Goal: Task Accomplishment & Management: Manage account settings

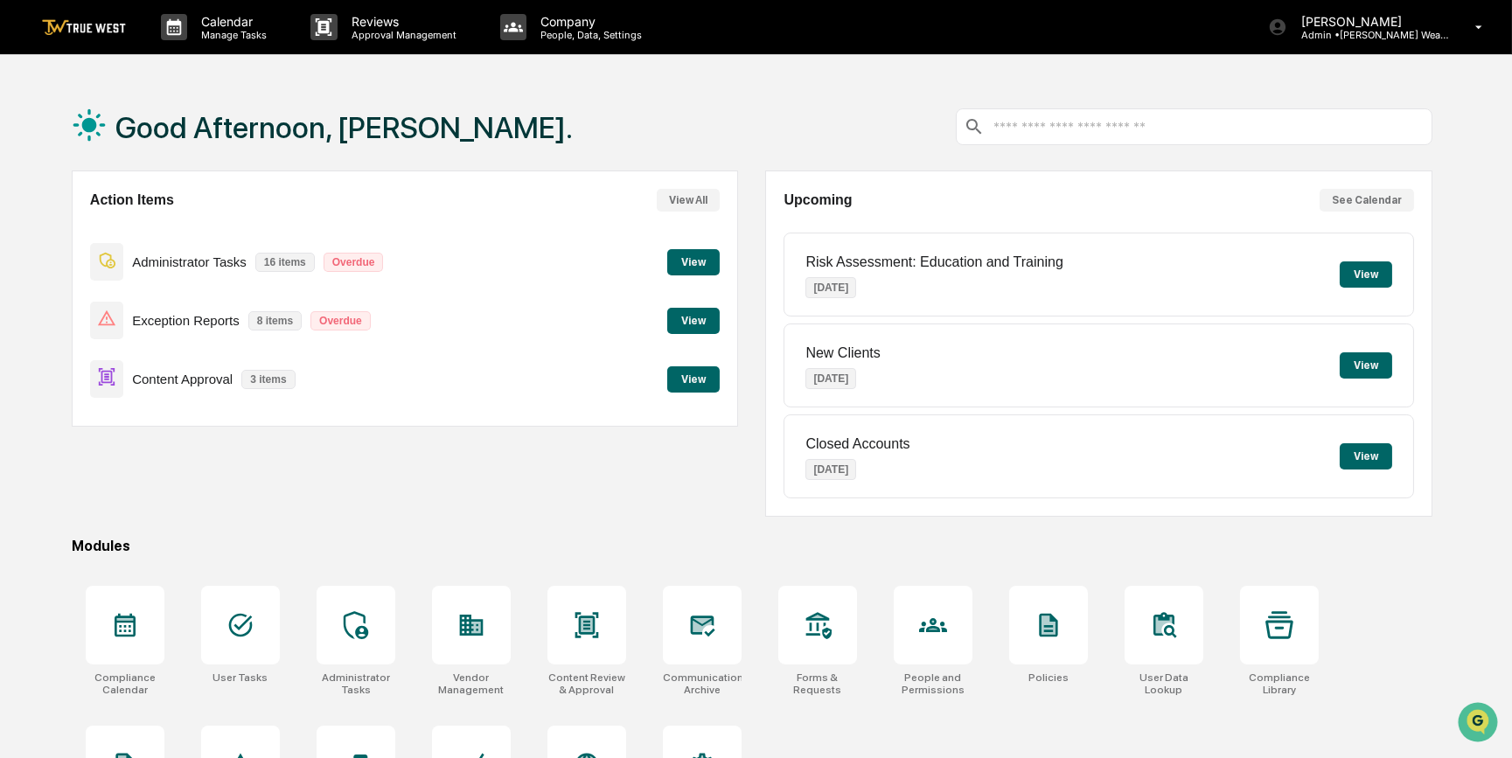
click at [713, 380] on button "View" at bounding box center [693, 379] width 52 height 26
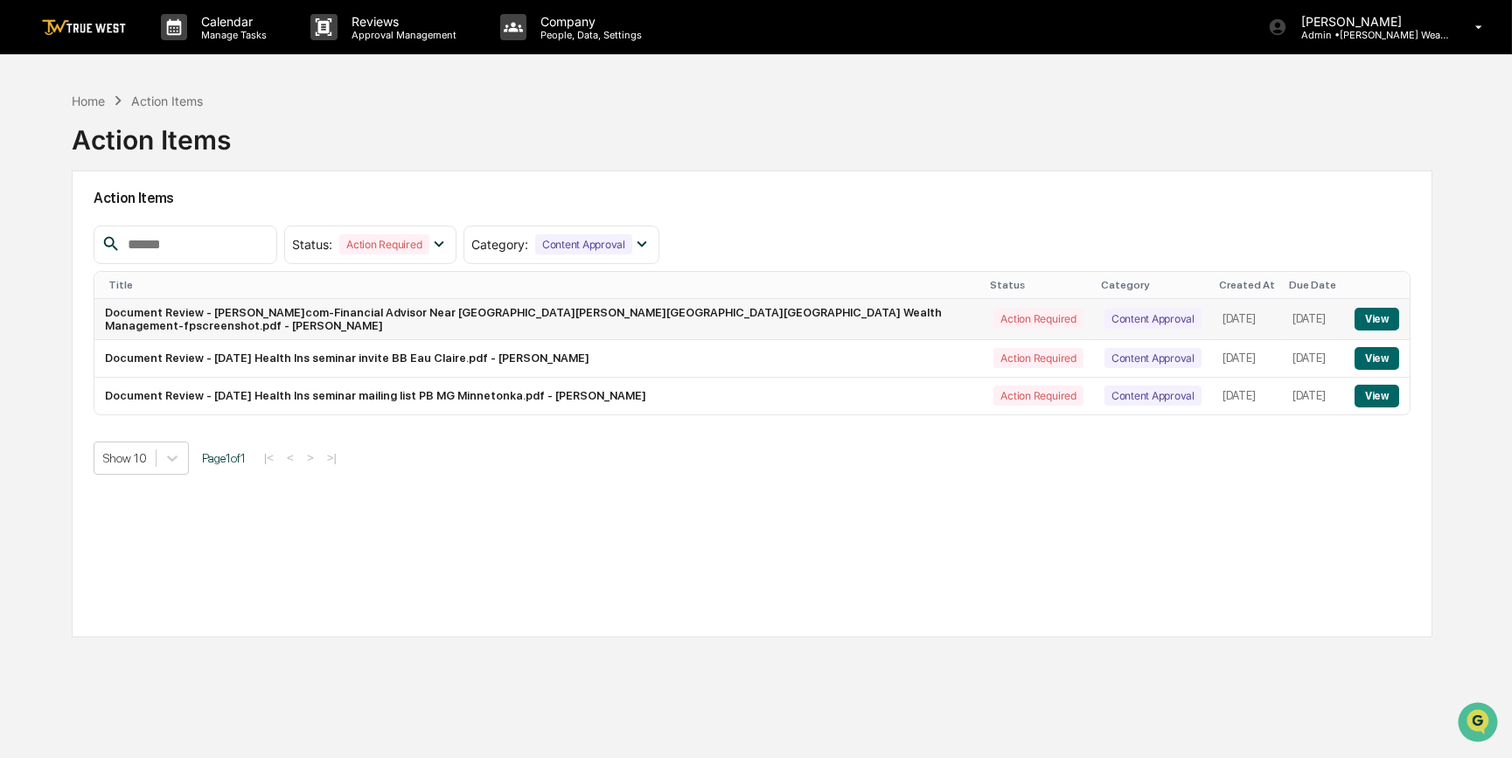
click at [1358, 321] on button "View" at bounding box center [1376, 319] width 45 height 23
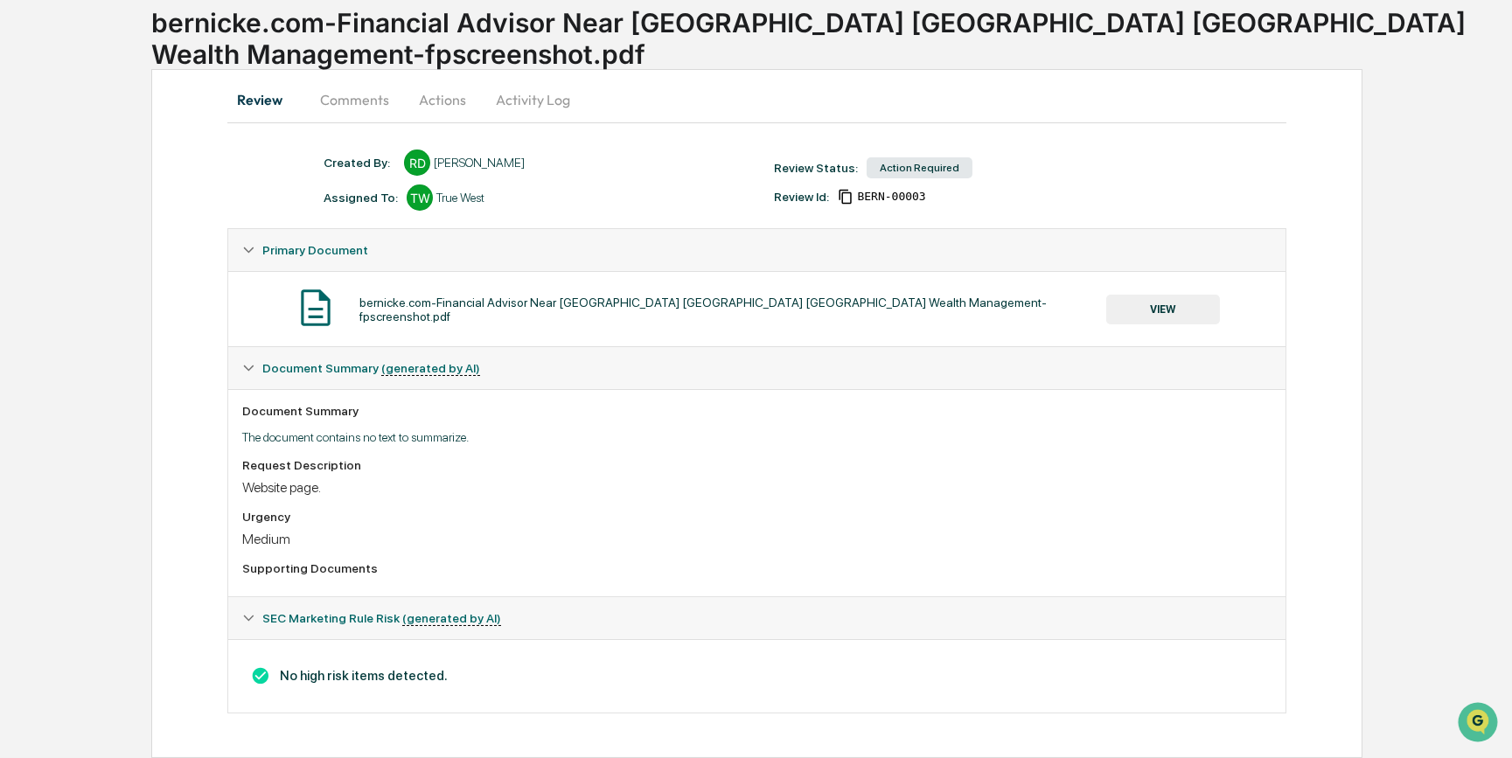
scroll to position [106, 0]
click at [1172, 298] on button "VIEW" at bounding box center [1163, 310] width 114 height 30
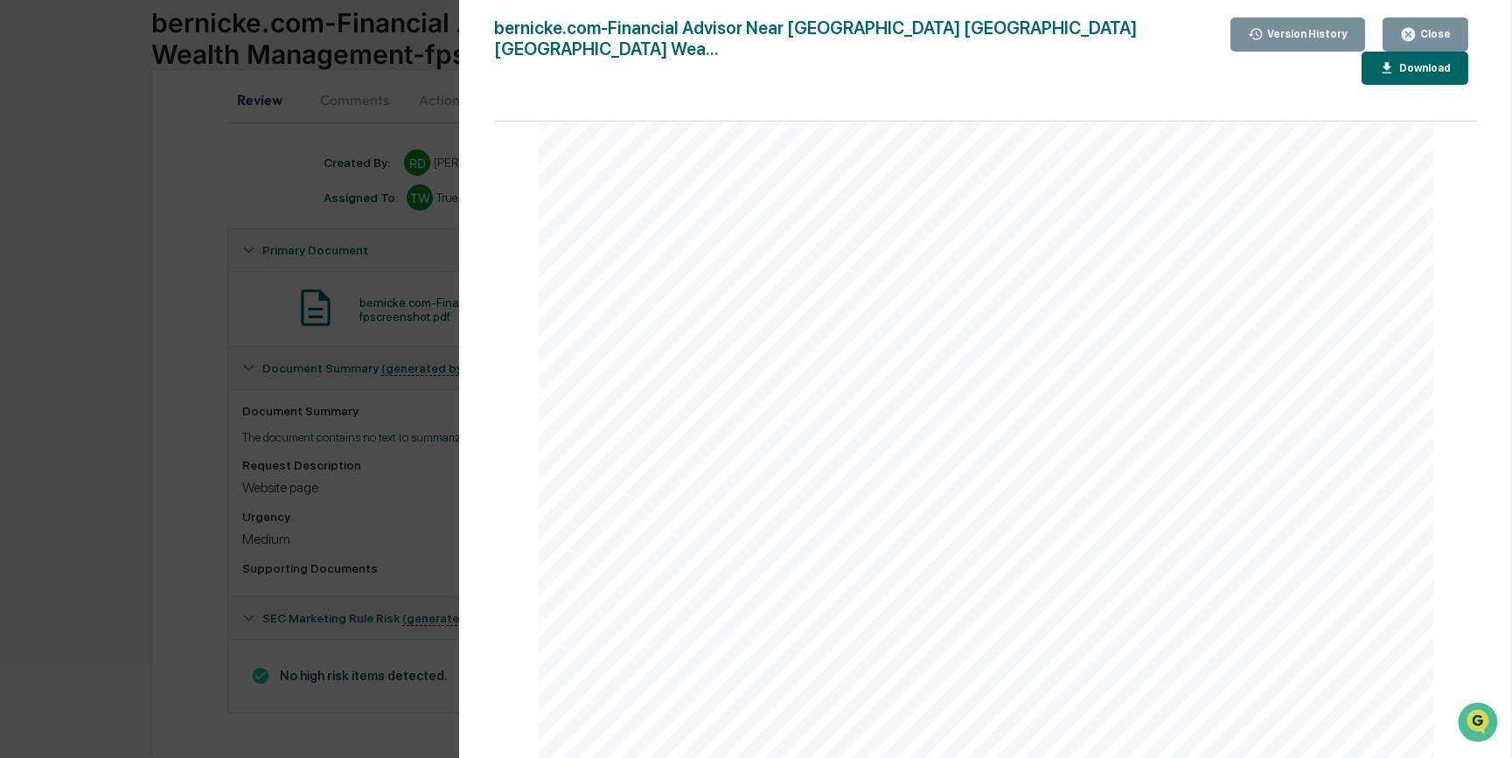
scroll to position [238, 0]
click at [1395, 62] on div "Download" at bounding box center [1422, 68] width 55 height 12
click at [155, 318] on div "Version History 09/11/2025, 09:19 PM Rece Dietrich bernicke.com-Financial Advis…" at bounding box center [756, 379] width 1512 height 758
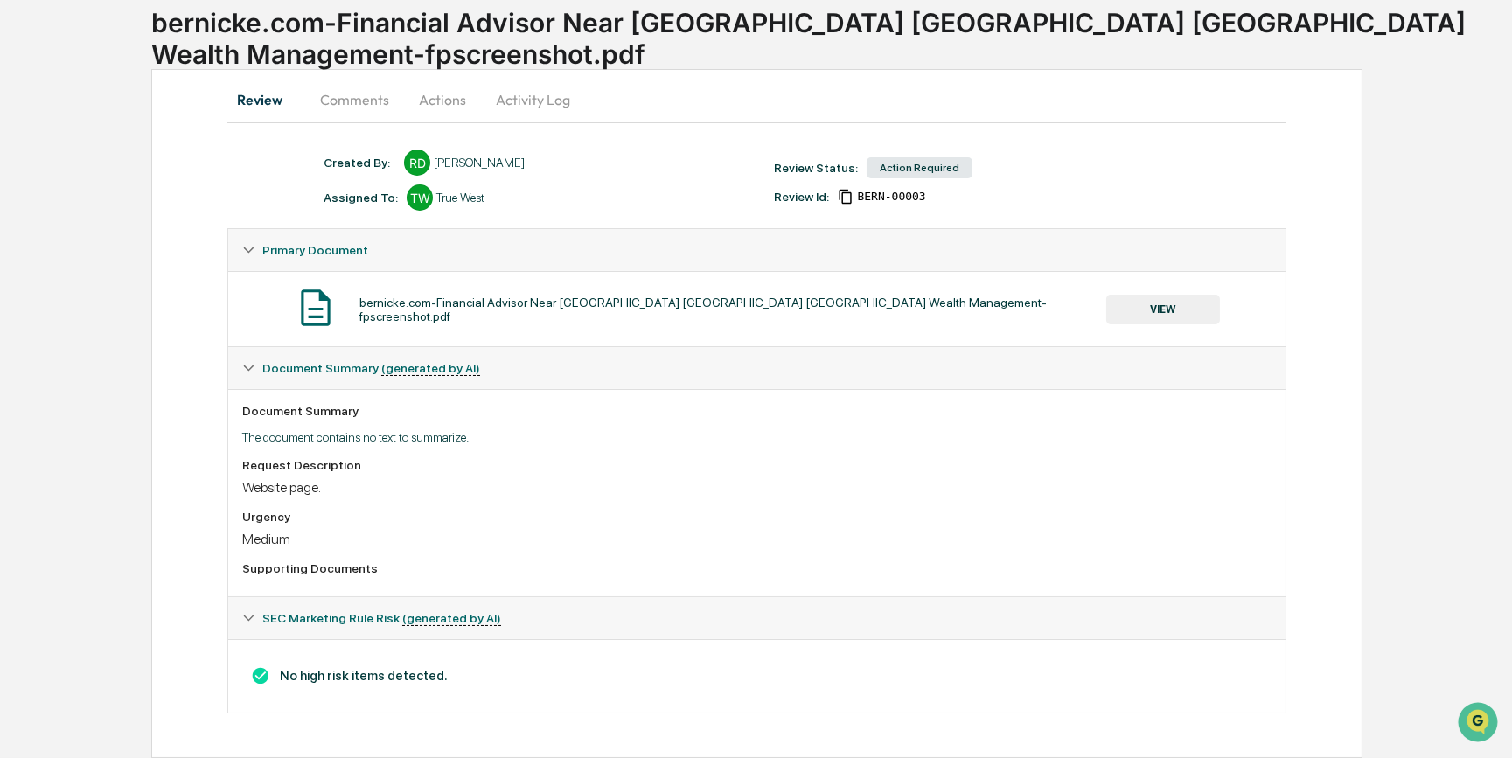
click at [352, 98] on button "Comments" at bounding box center [354, 100] width 97 height 42
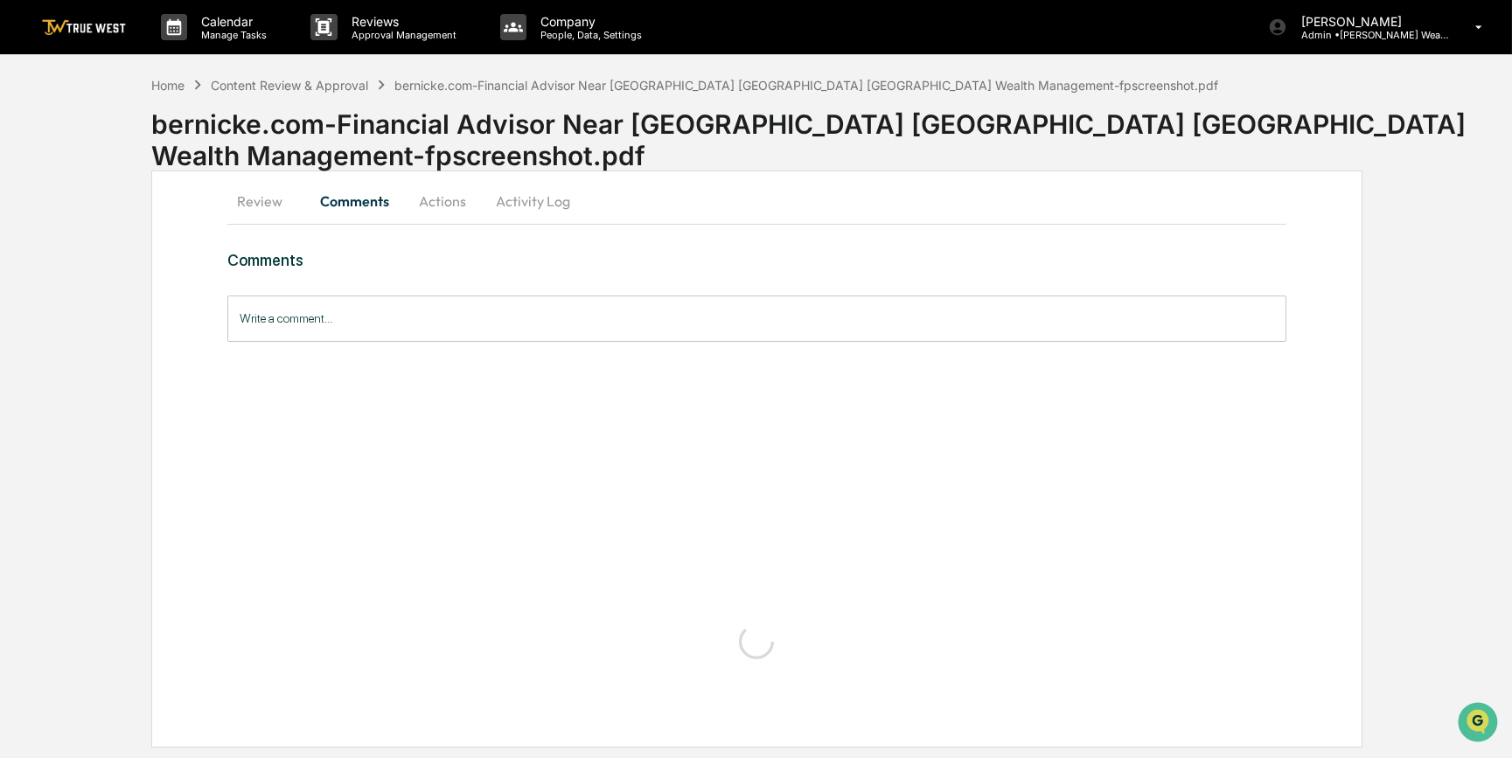
scroll to position [0, 0]
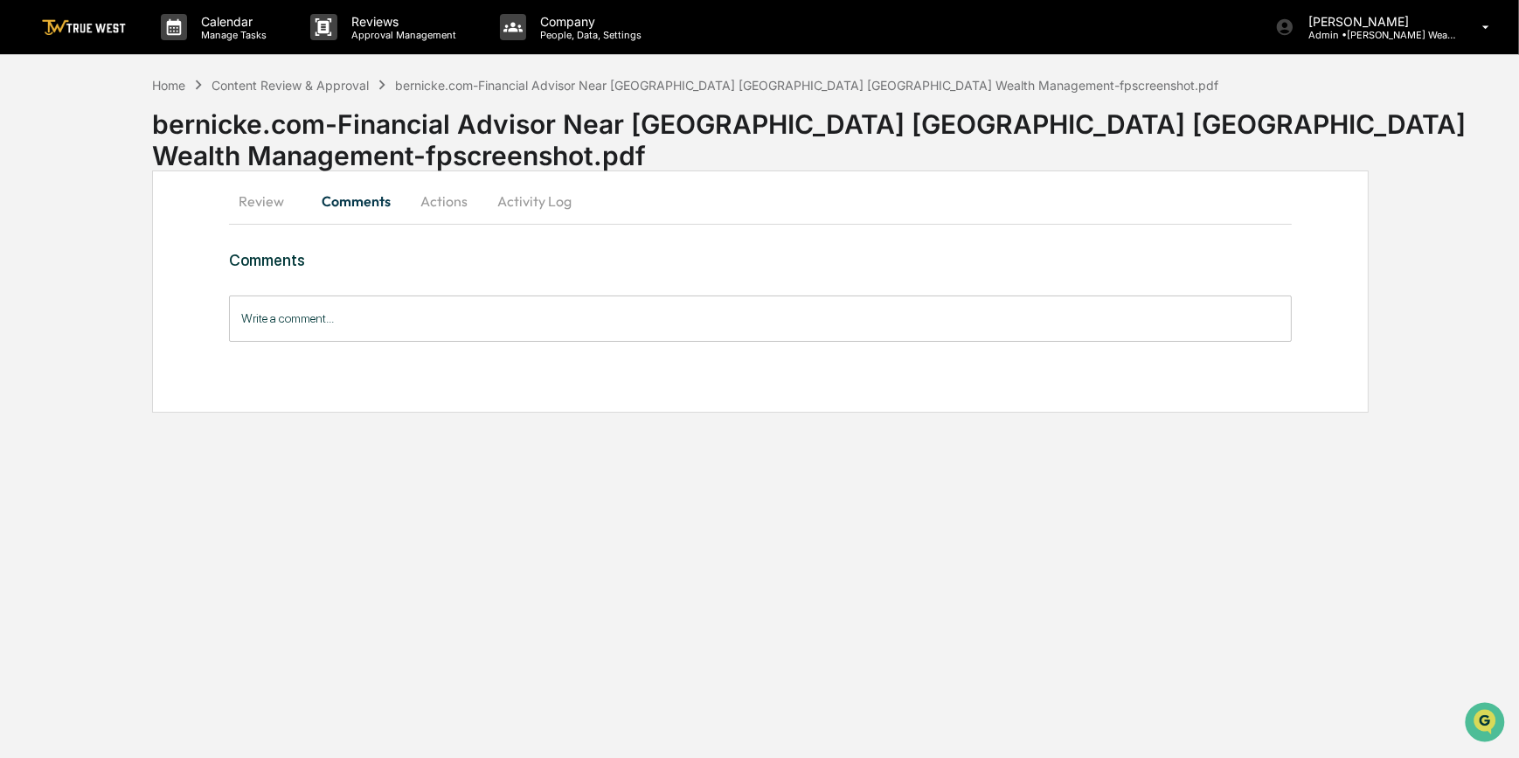
click at [391, 307] on input "Write a comment..." at bounding box center [761, 318] width 1064 height 46
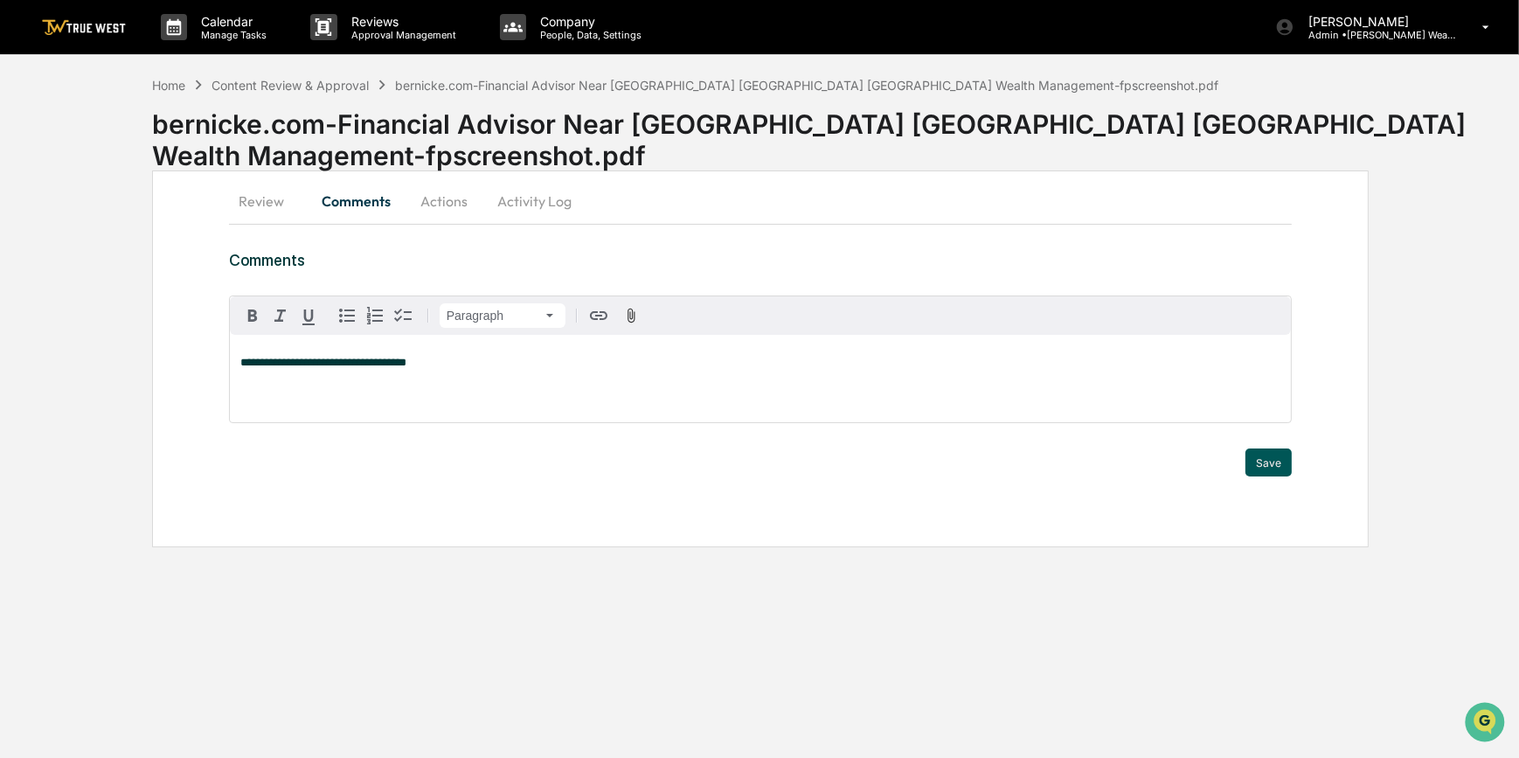
click at [1257, 461] on button "Save" at bounding box center [1269, 462] width 46 height 28
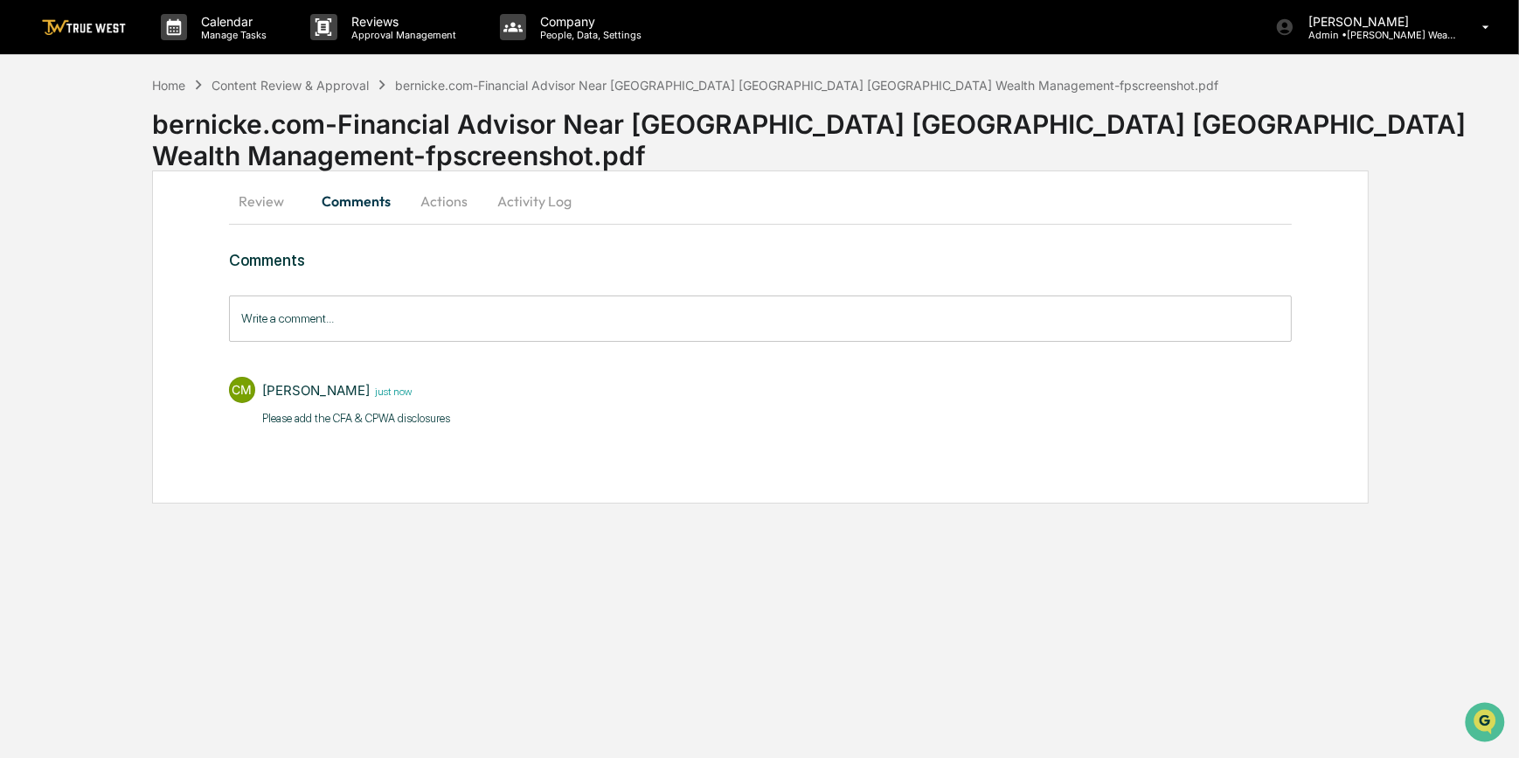
click at [441, 205] on button "Actions" at bounding box center [444, 201] width 79 height 42
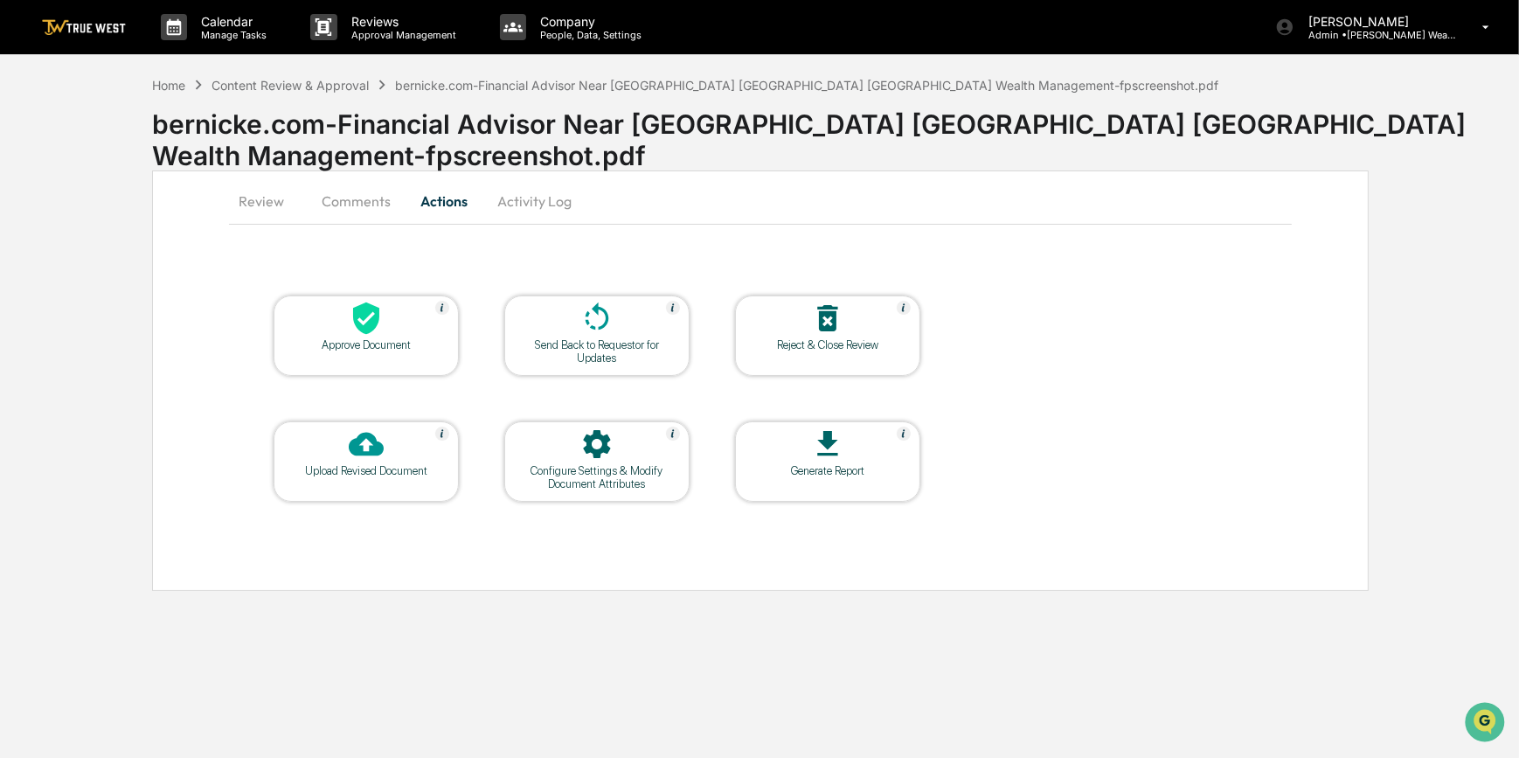
click at [585, 330] on icon at bounding box center [597, 318] width 35 height 35
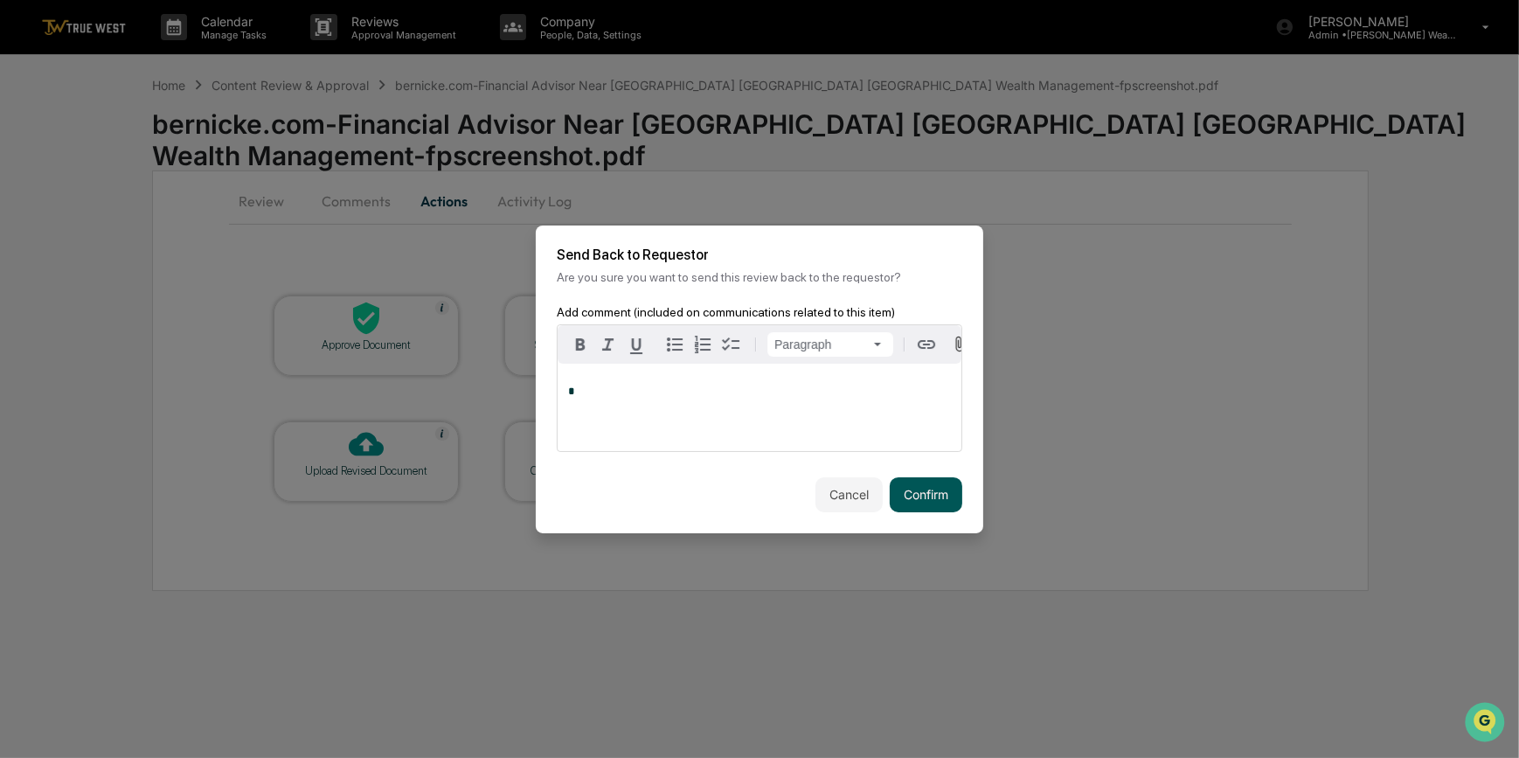
click at [910, 498] on button "Confirm" at bounding box center [926, 494] width 73 height 35
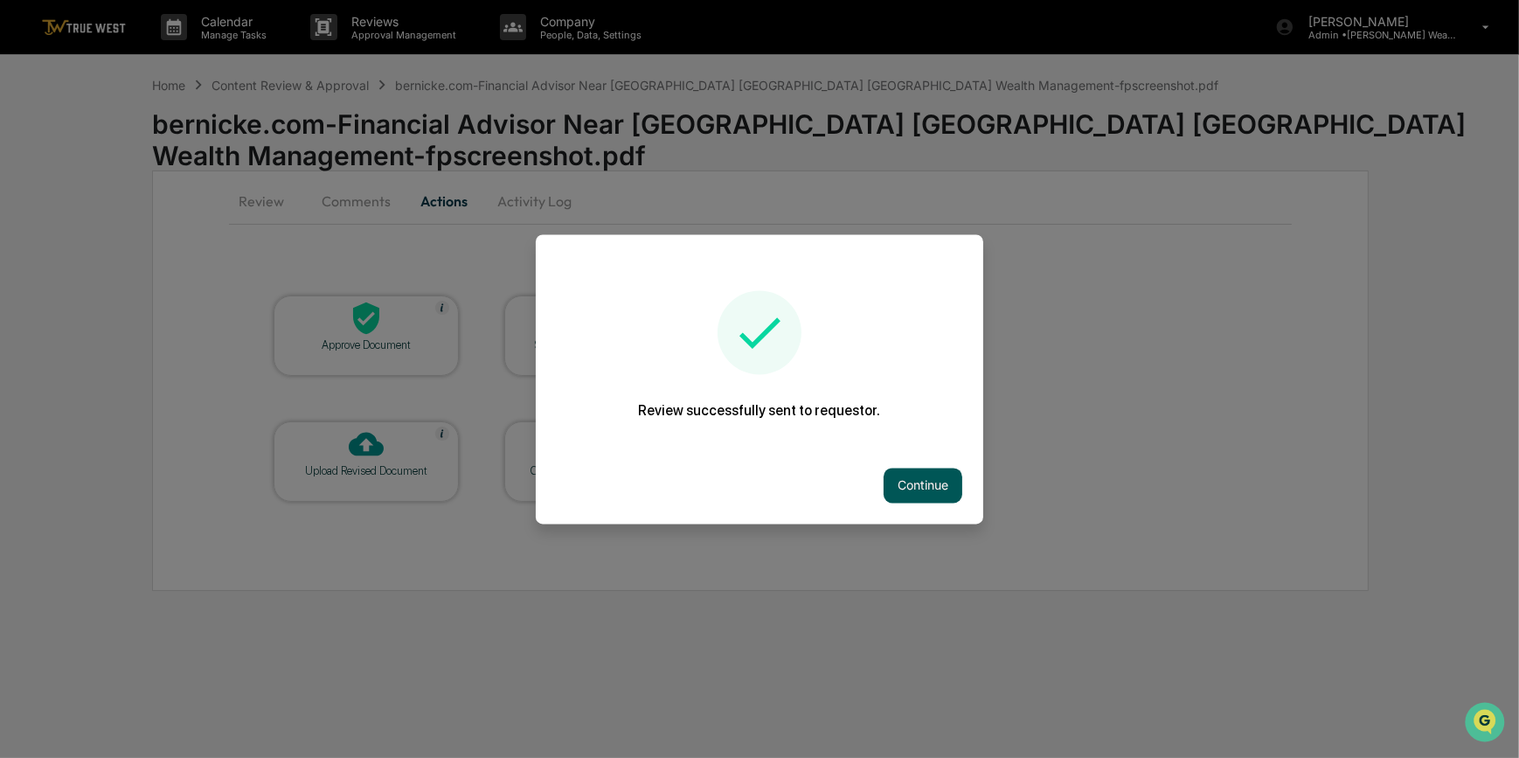
click at [922, 473] on button "Continue" at bounding box center [923, 485] width 79 height 35
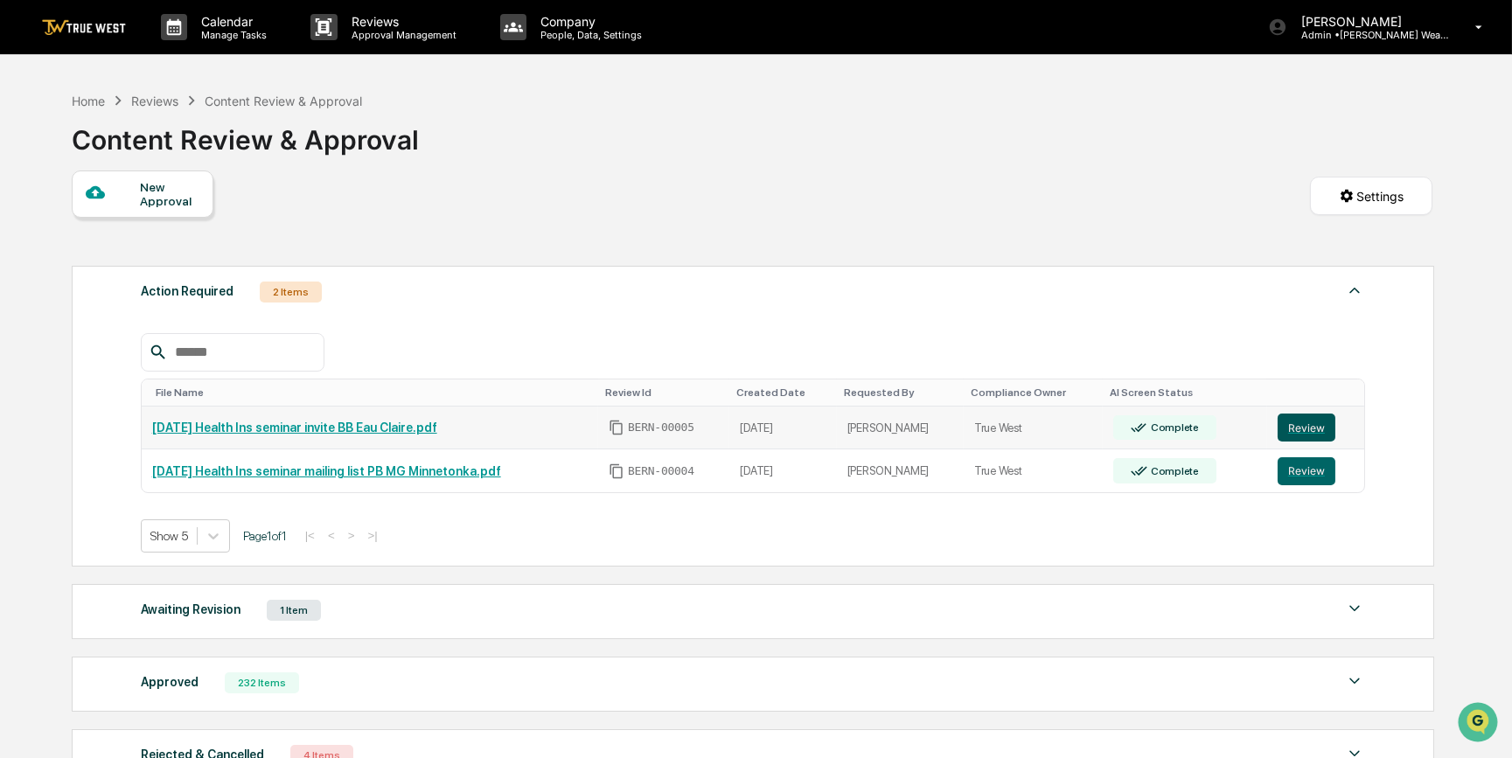
click at [1317, 436] on button "Review" at bounding box center [1306, 428] width 58 height 28
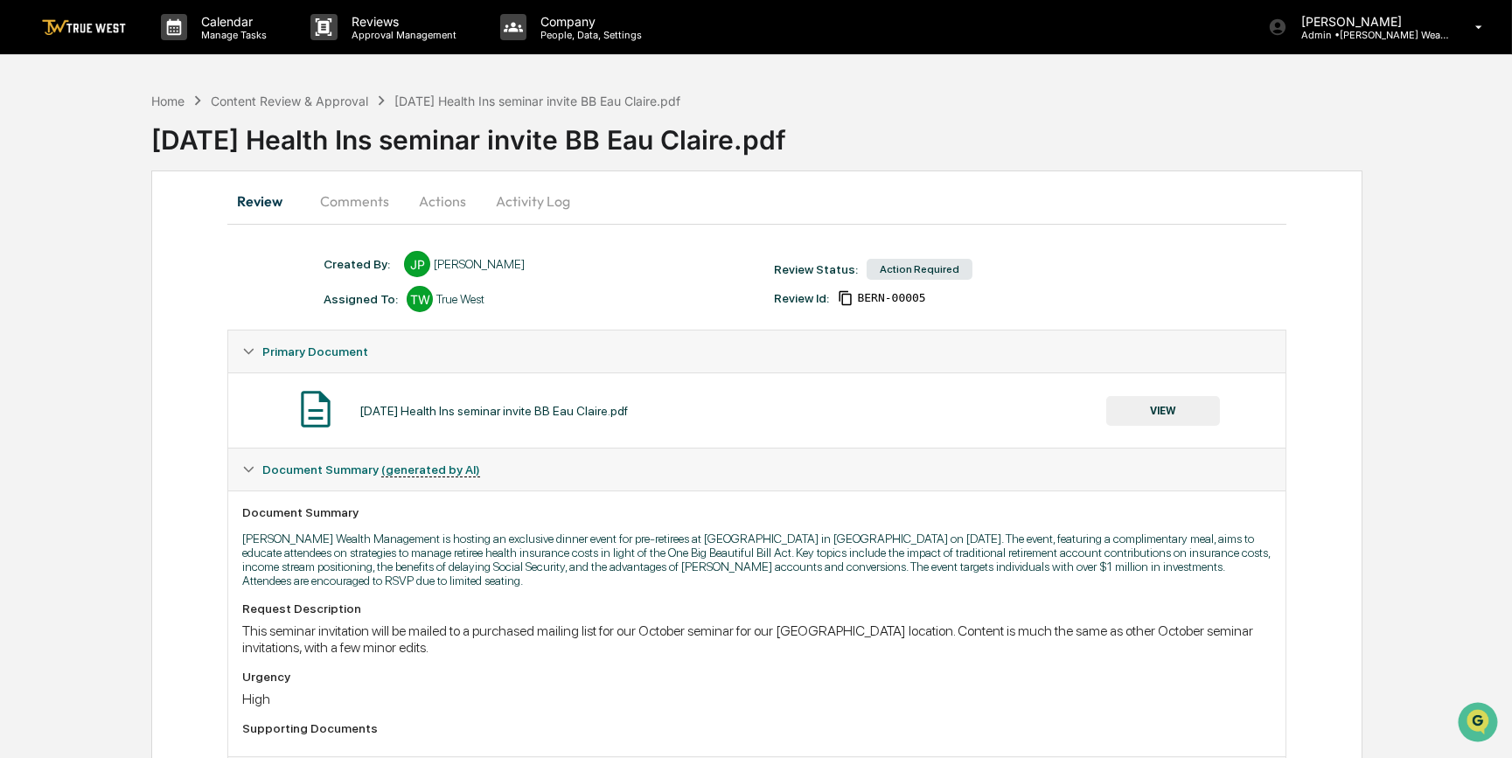
click at [1163, 408] on button "VIEW" at bounding box center [1163, 411] width 114 height 30
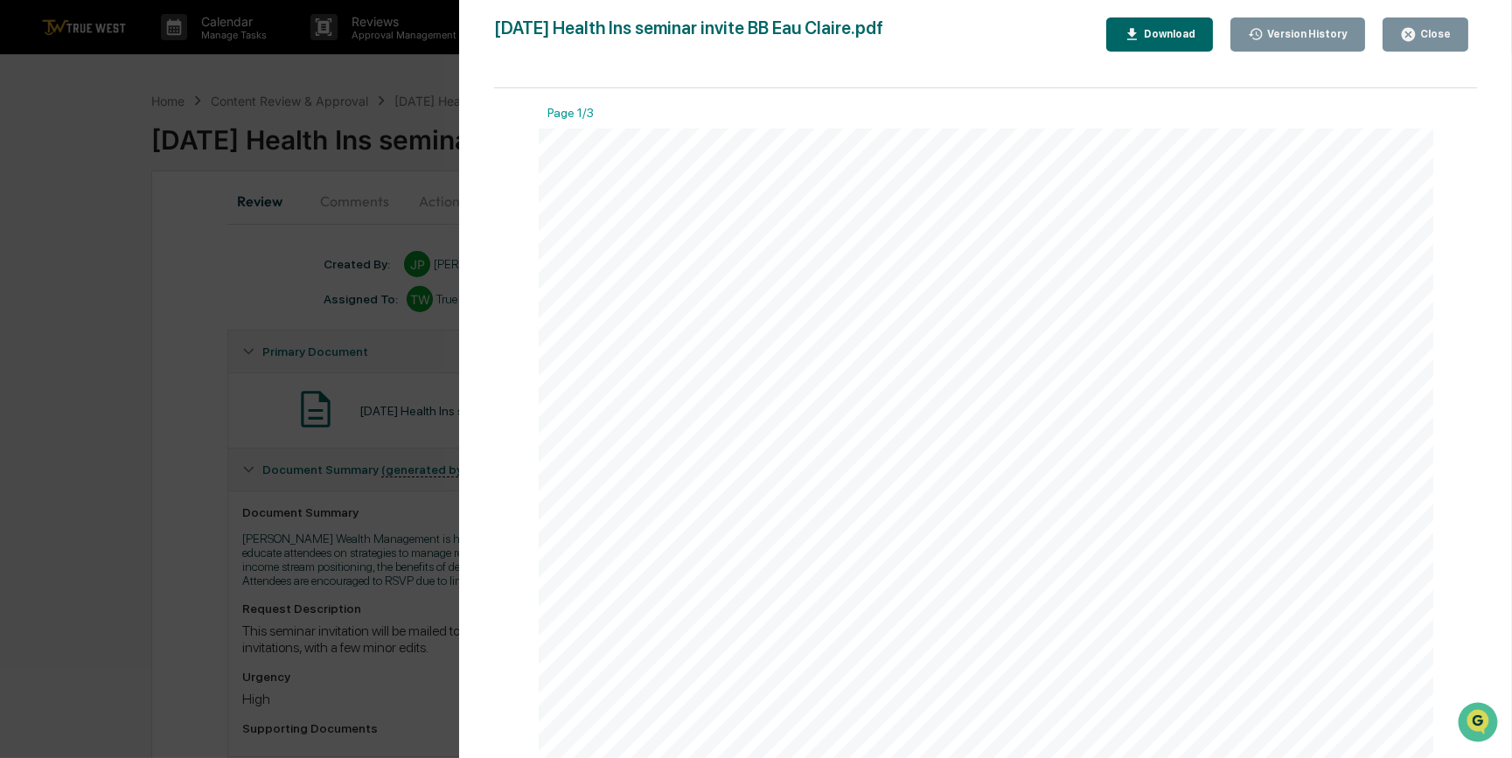
click at [1183, 28] on div "Download" at bounding box center [1159, 34] width 72 height 17
click at [193, 338] on div "Version History 09/12/2025, 06:10 PM Janelle Patenaude October 2025 Health Ins …" at bounding box center [756, 379] width 1512 height 758
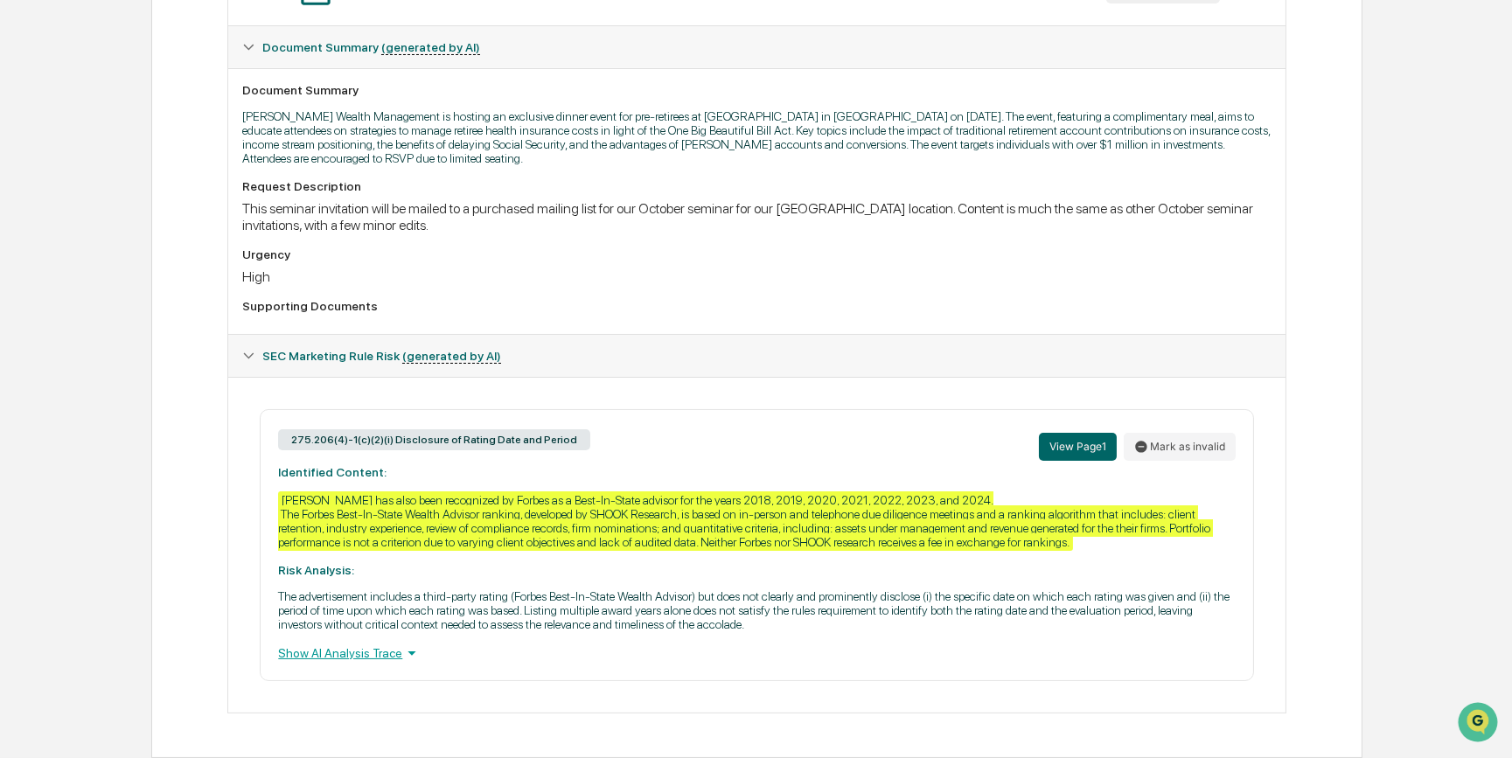
scroll to position [443, 0]
click at [824, 281] on div "Request Description This seminar invitation will be mailed to a purchased maili…" at bounding box center [756, 249] width 1028 height 141
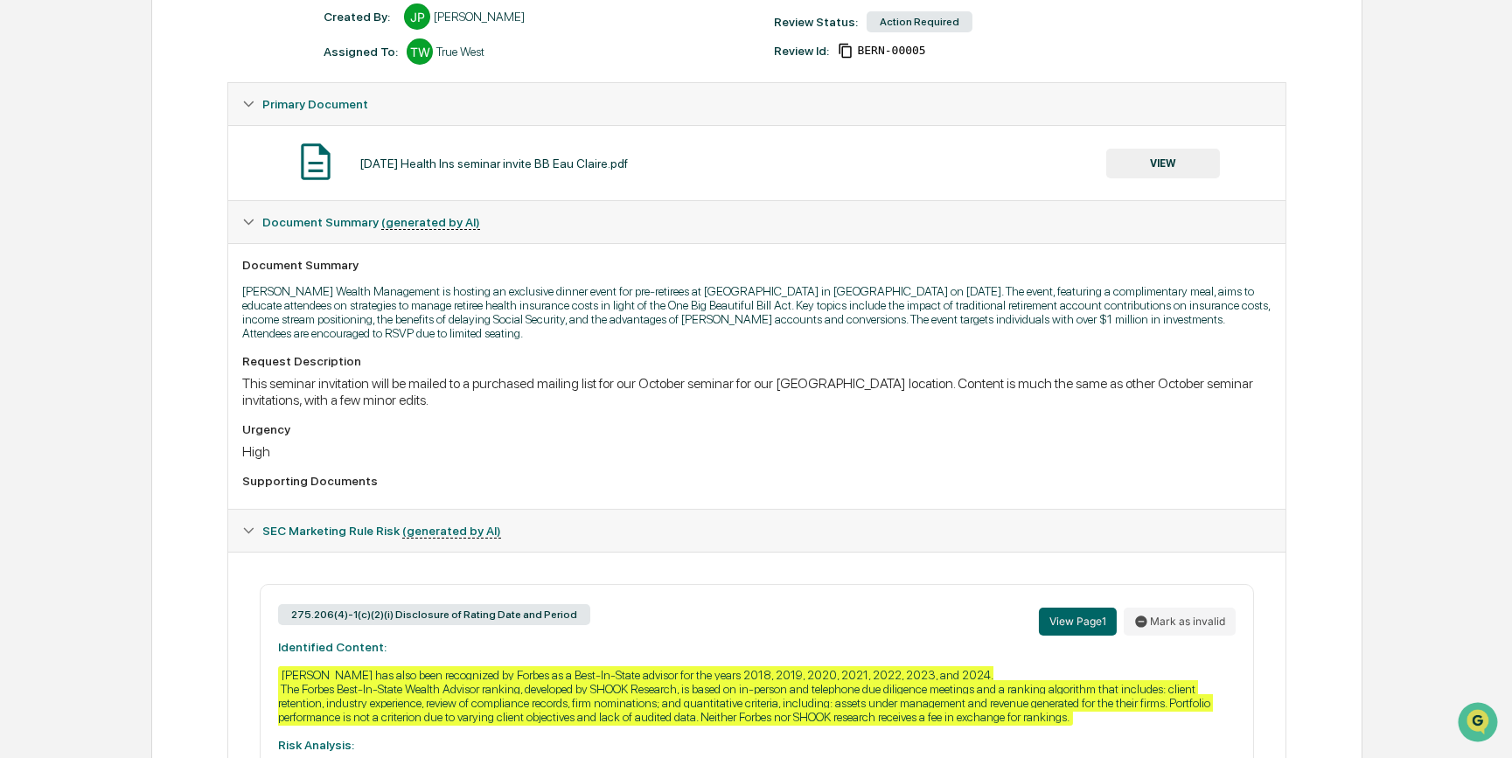
scroll to position [0, 0]
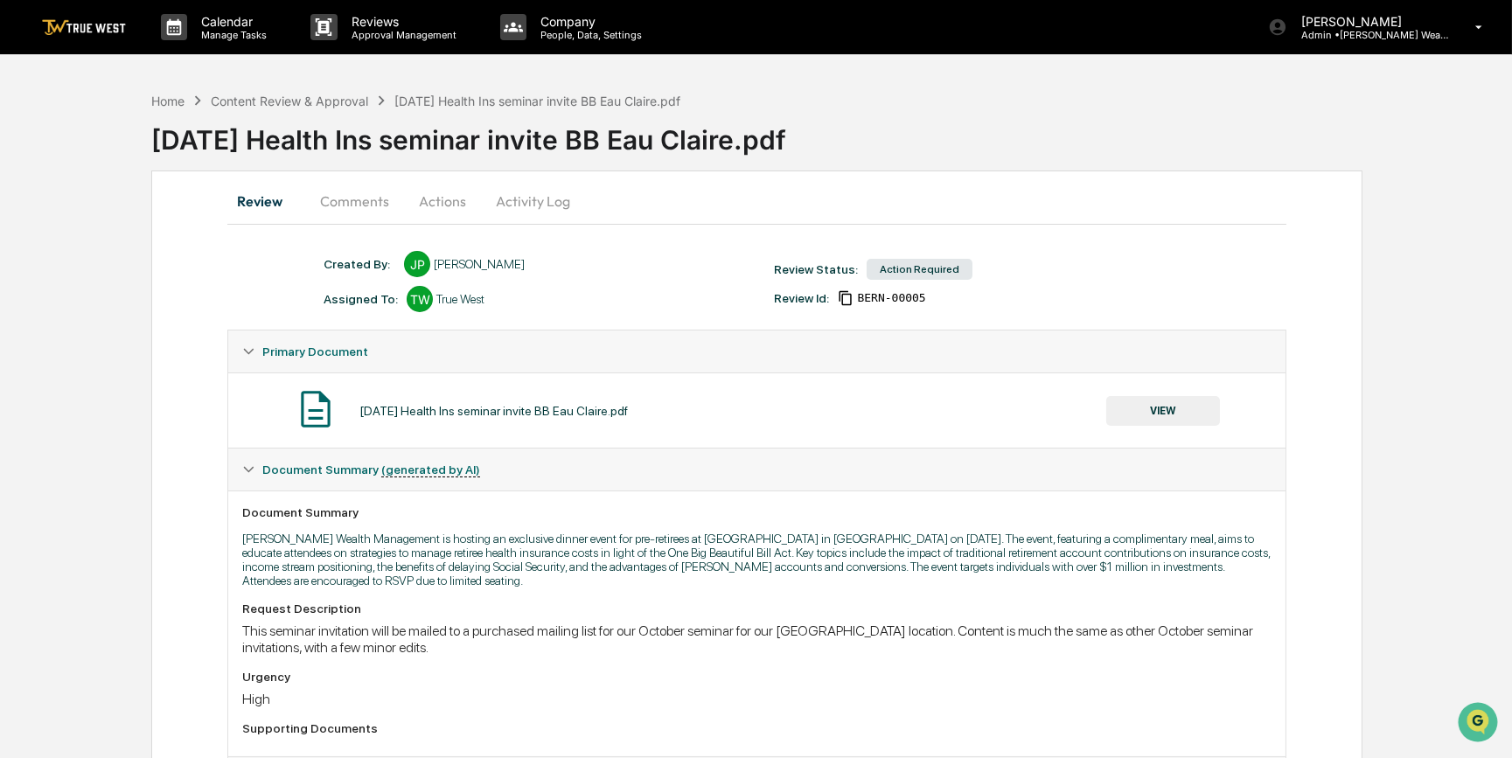
click at [436, 204] on button "Actions" at bounding box center [442, 201] width 79 height 42
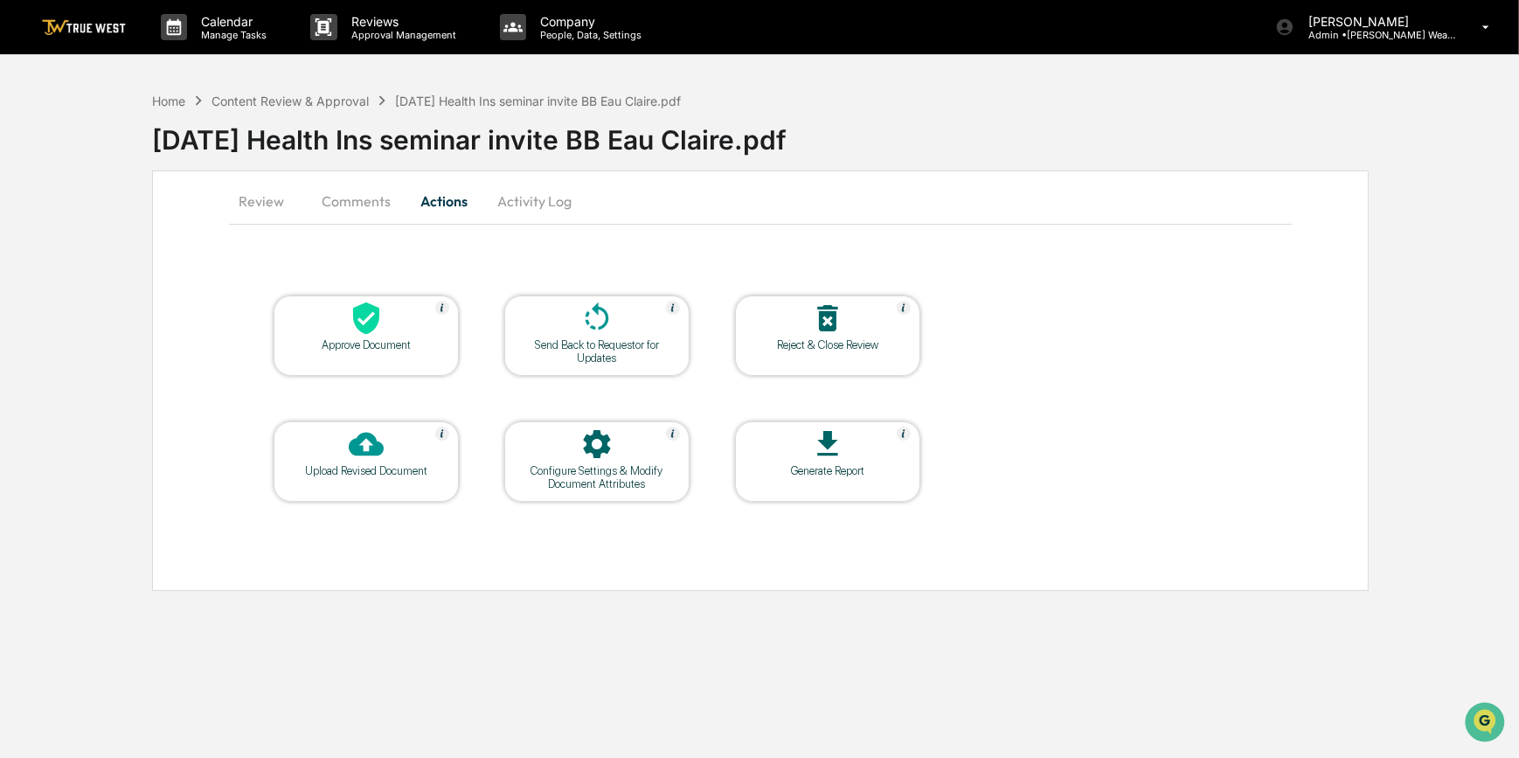
click at [421, 341] on div "Approve Document" at bounding box center [366, 344] width 157 height 13
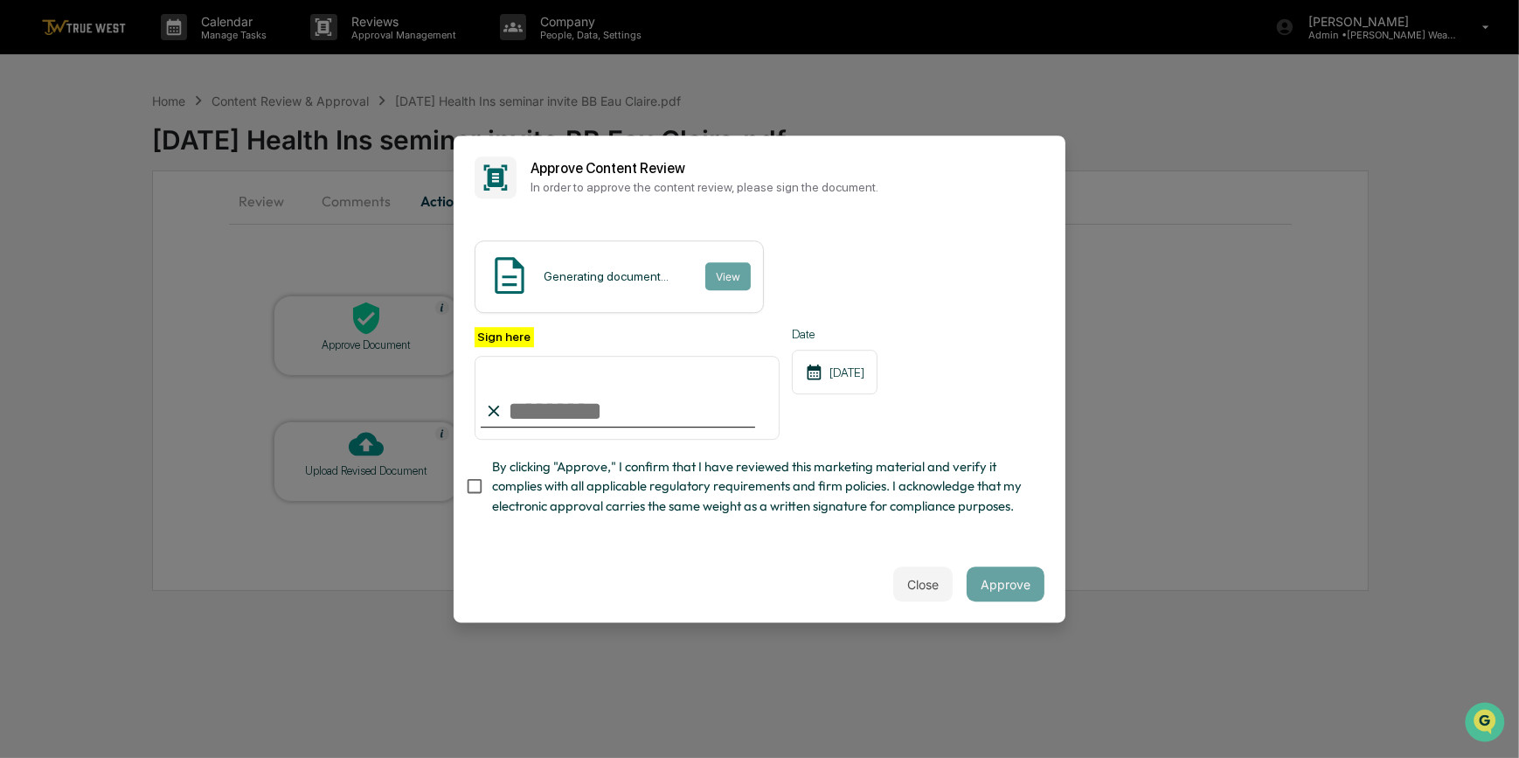
click at [581, 393] on input "Sign here" at bounding box center [627, 398] width 305 height 84
type input "*********"
click at [727, 275] on button "View" at bounding box center [727, 276] width 45 height 28
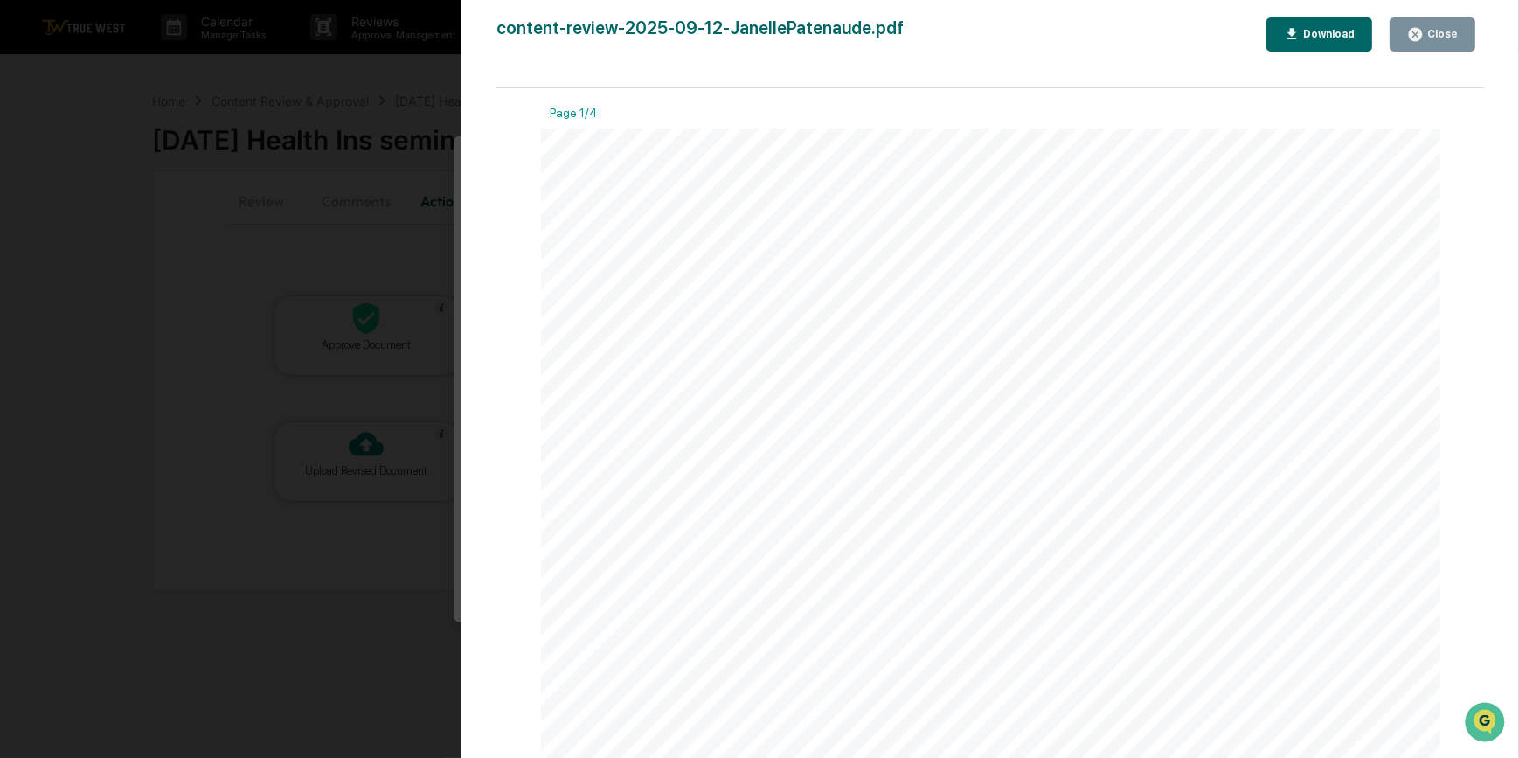
click at [223, 334] on div "Version History 09/12/2025, 09:02 PM Carliss Marshall content-review-2025-09-12…" at bounding box center [759, 379] width 1519 height 758
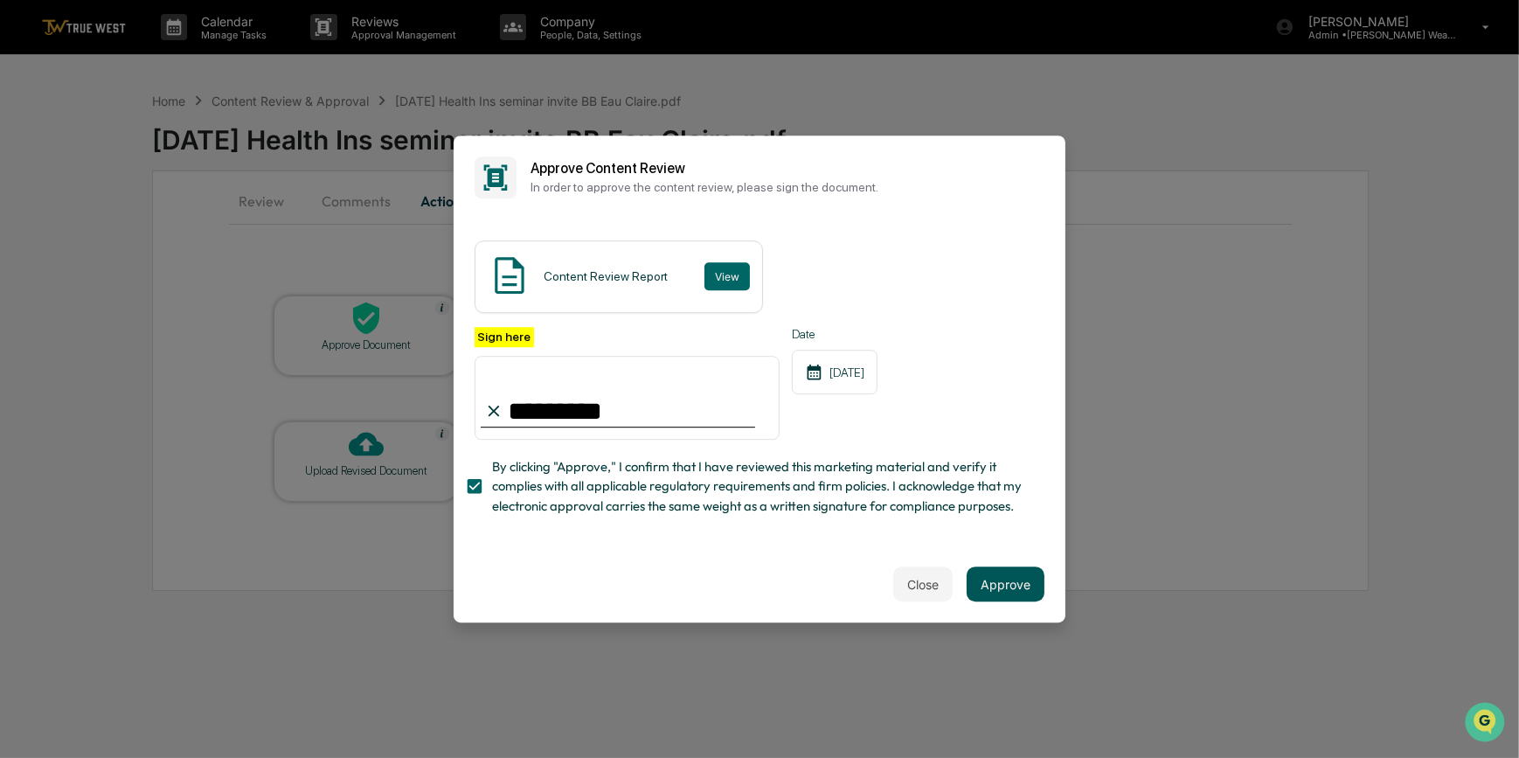
click at [1018, 587] on button "Approve" at bounding box center [1006, 584] width 78 height 35
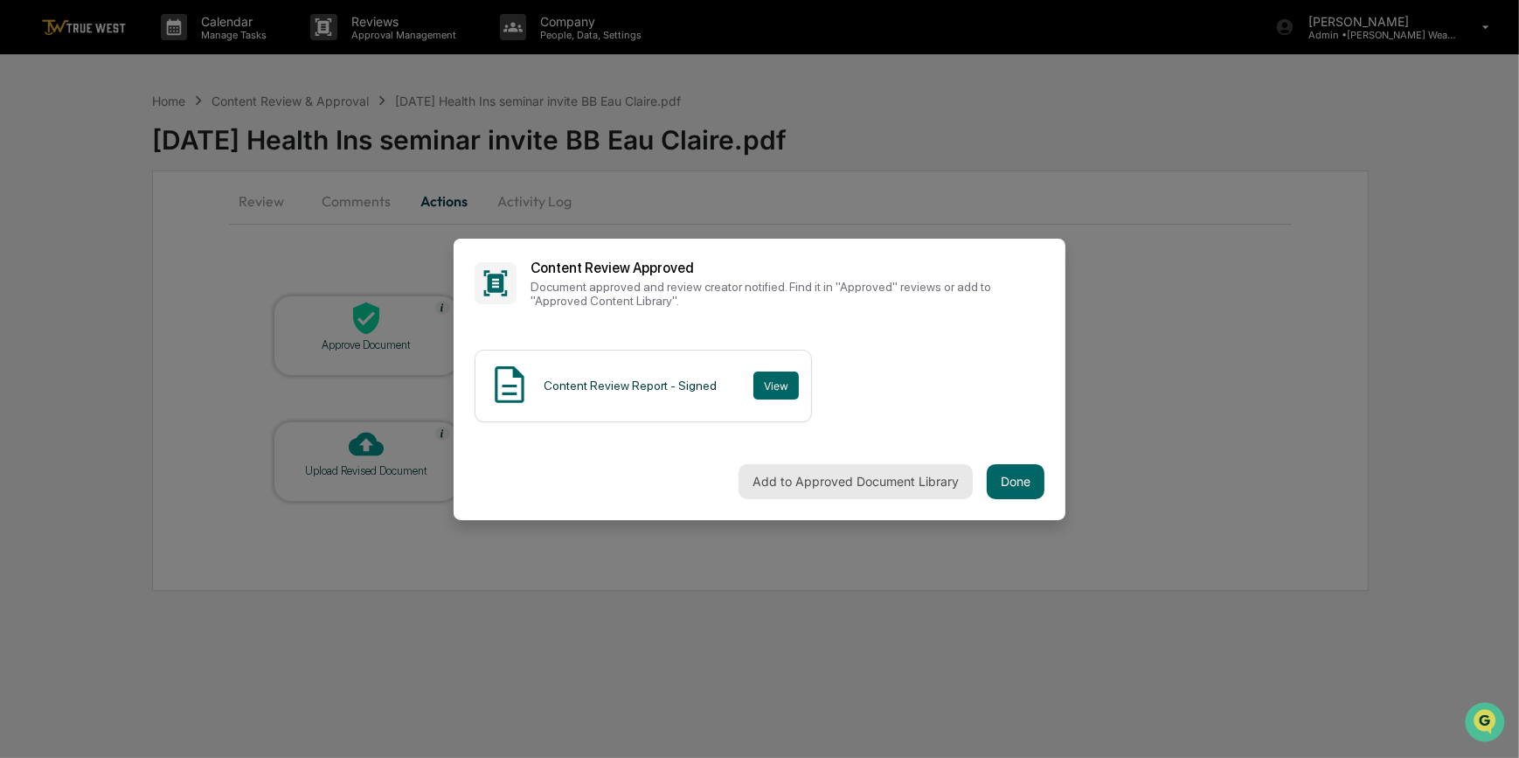
click at [815, 483] on button "Add to Approved Document Library" at bounding box center [856, 481] width 234 height 35
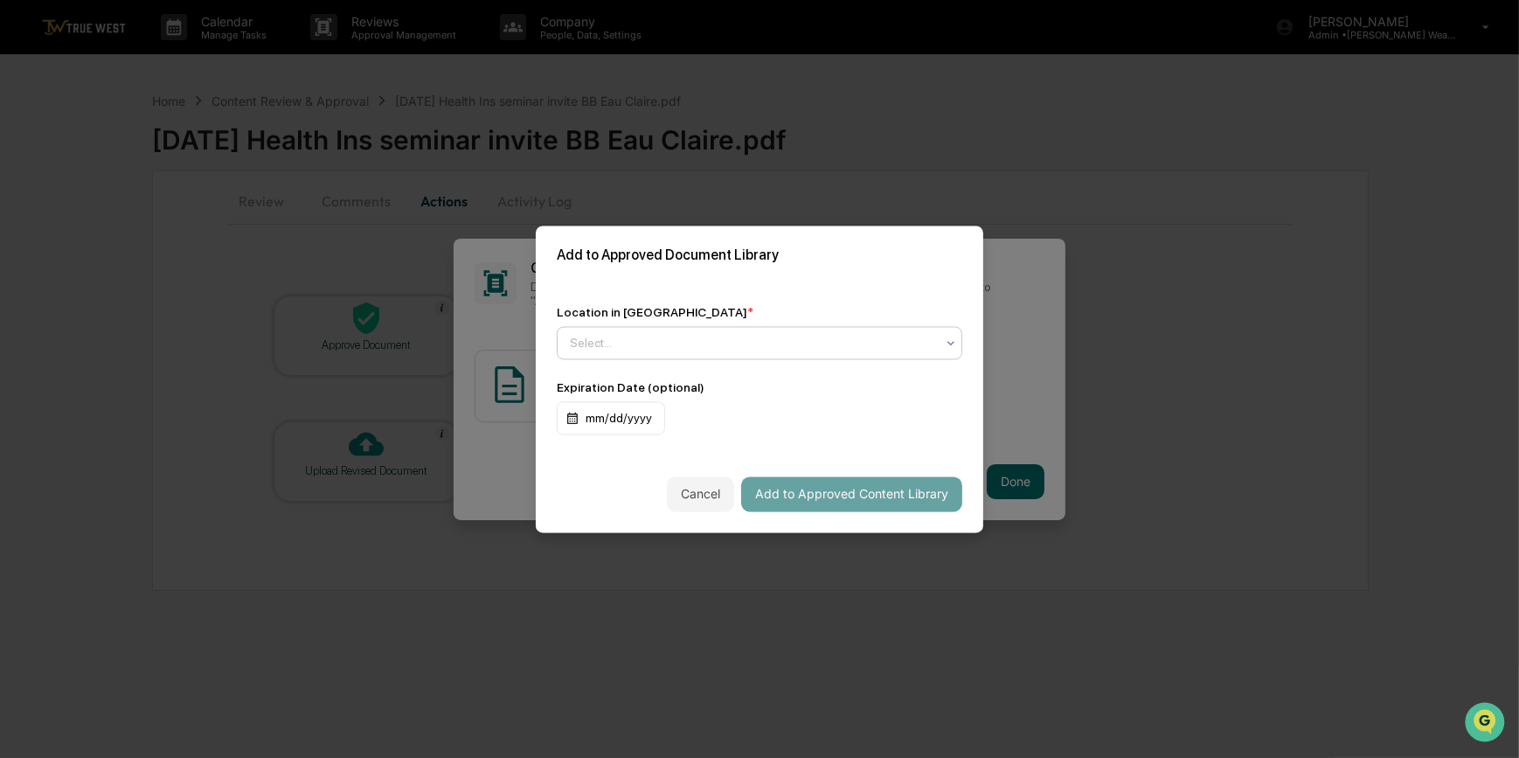
click at [621, 331] on div "Select..." at bounding box center [752, 342] width 383 height 24
click at [671, 386] on div "Approved Content Library" at bounding box center [760, 384] width 404 height 35
click at [831, 507] on button "Add to Approved Content Library" at bounding box center [851, 493] width 221 height 35
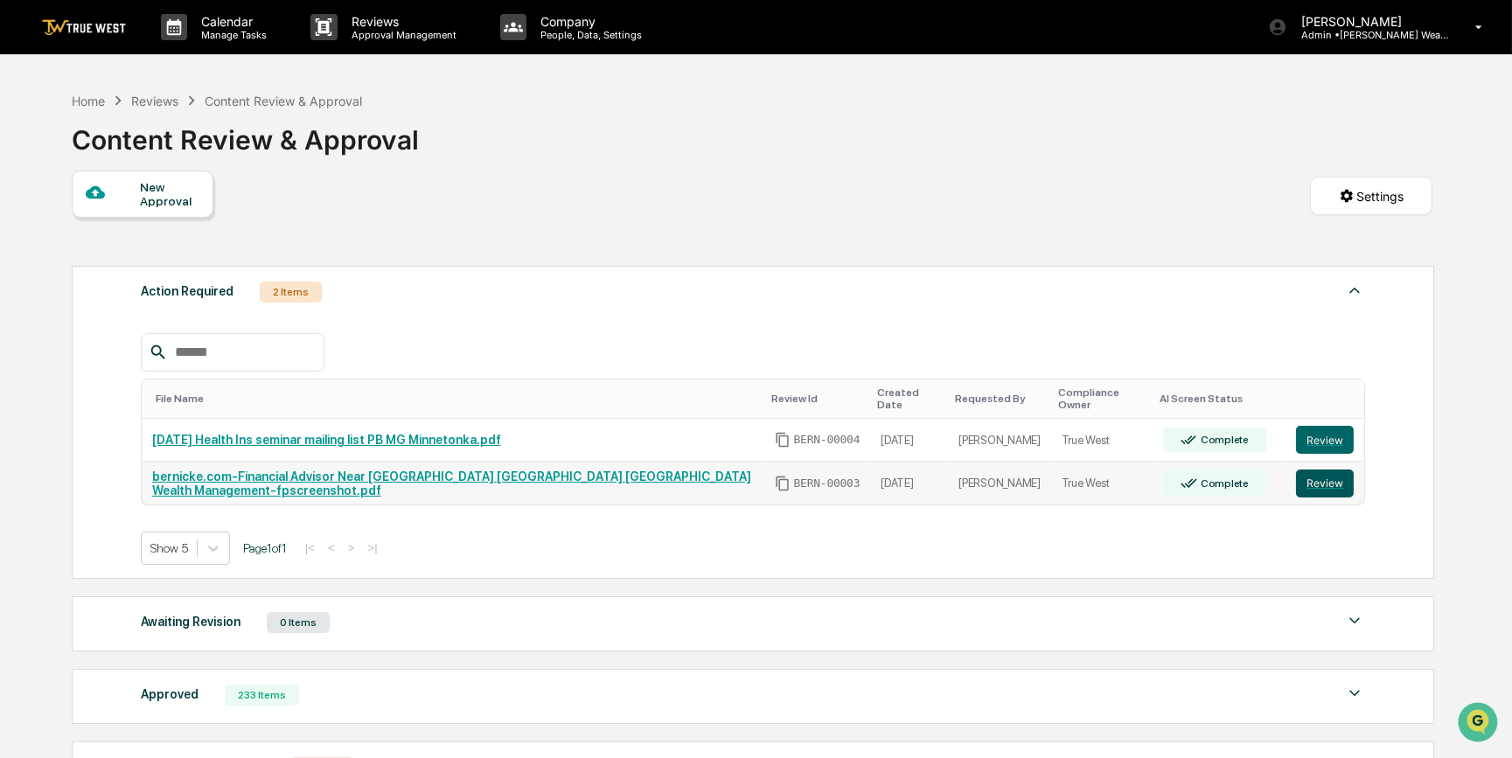
click at [1322, 474] on button "Review" at bounding box center [1325, 483] width 58 height 28
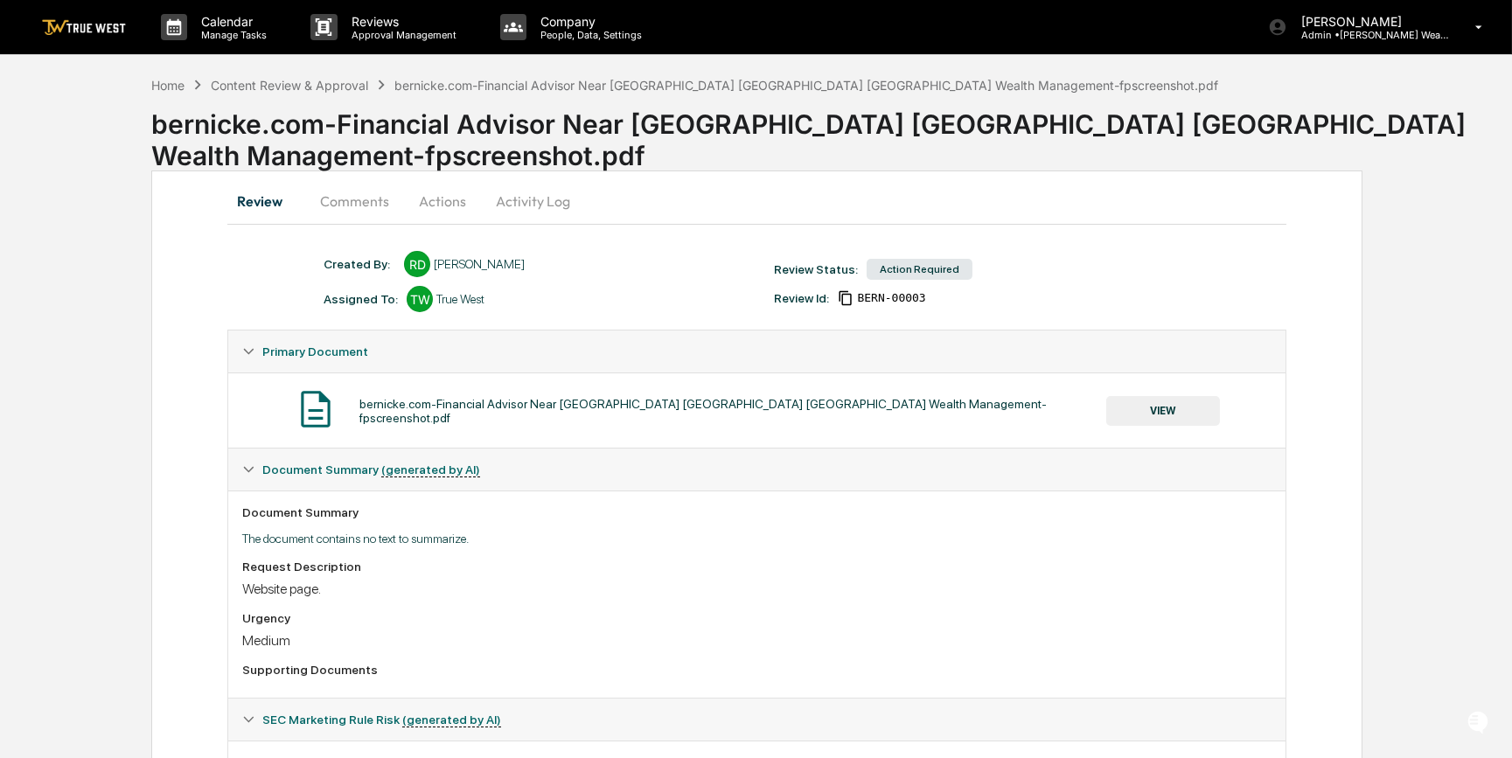
click at [360, 198] on button "Comments" at bounding box center [354, 201] width 97 height 42
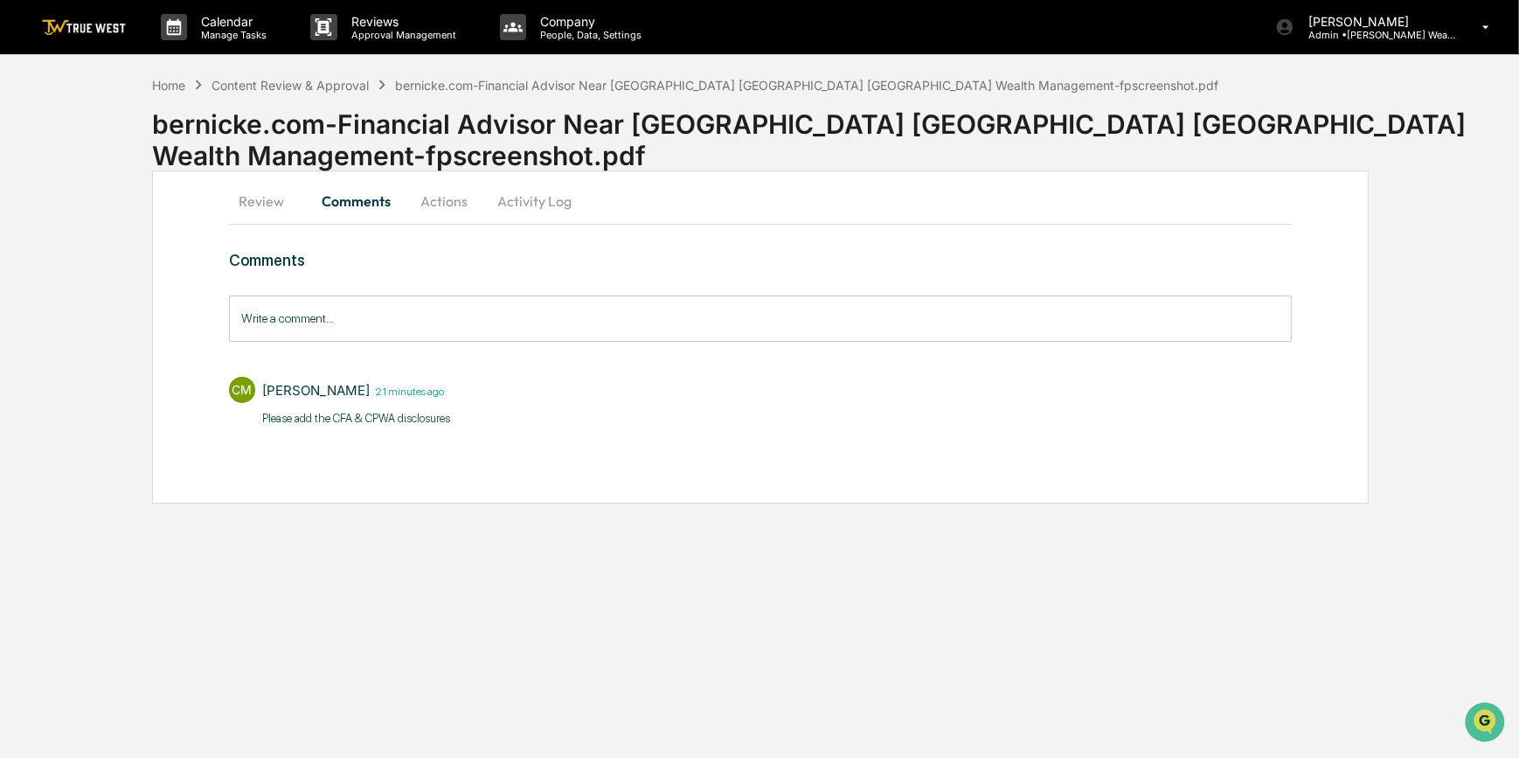
click at [271, 209] on button "Review" at bounding box center [268, 201] width 79 height 42
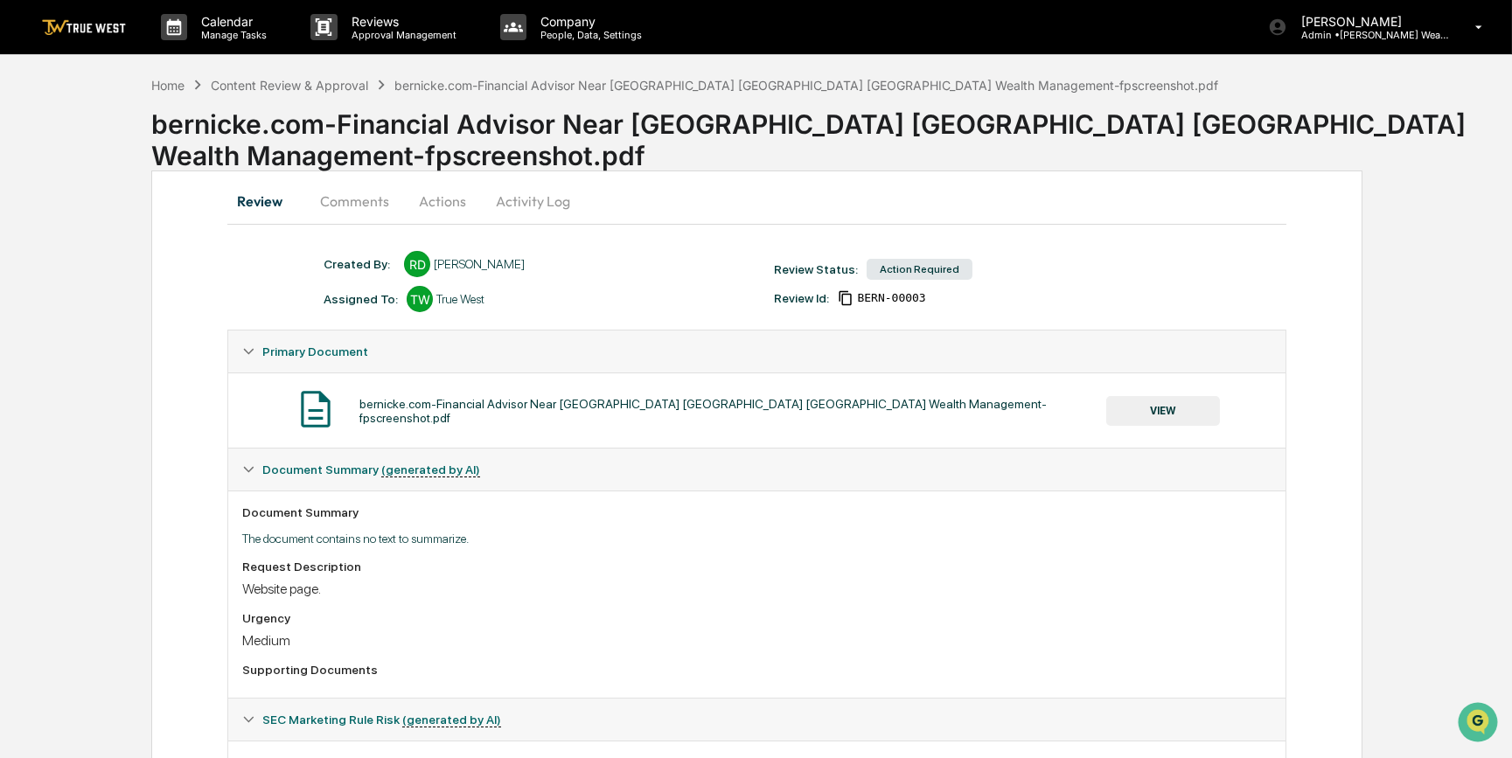
click at [1183, 410] on button "VIEW" at bounding box center [1163, 411] width 114 height 30
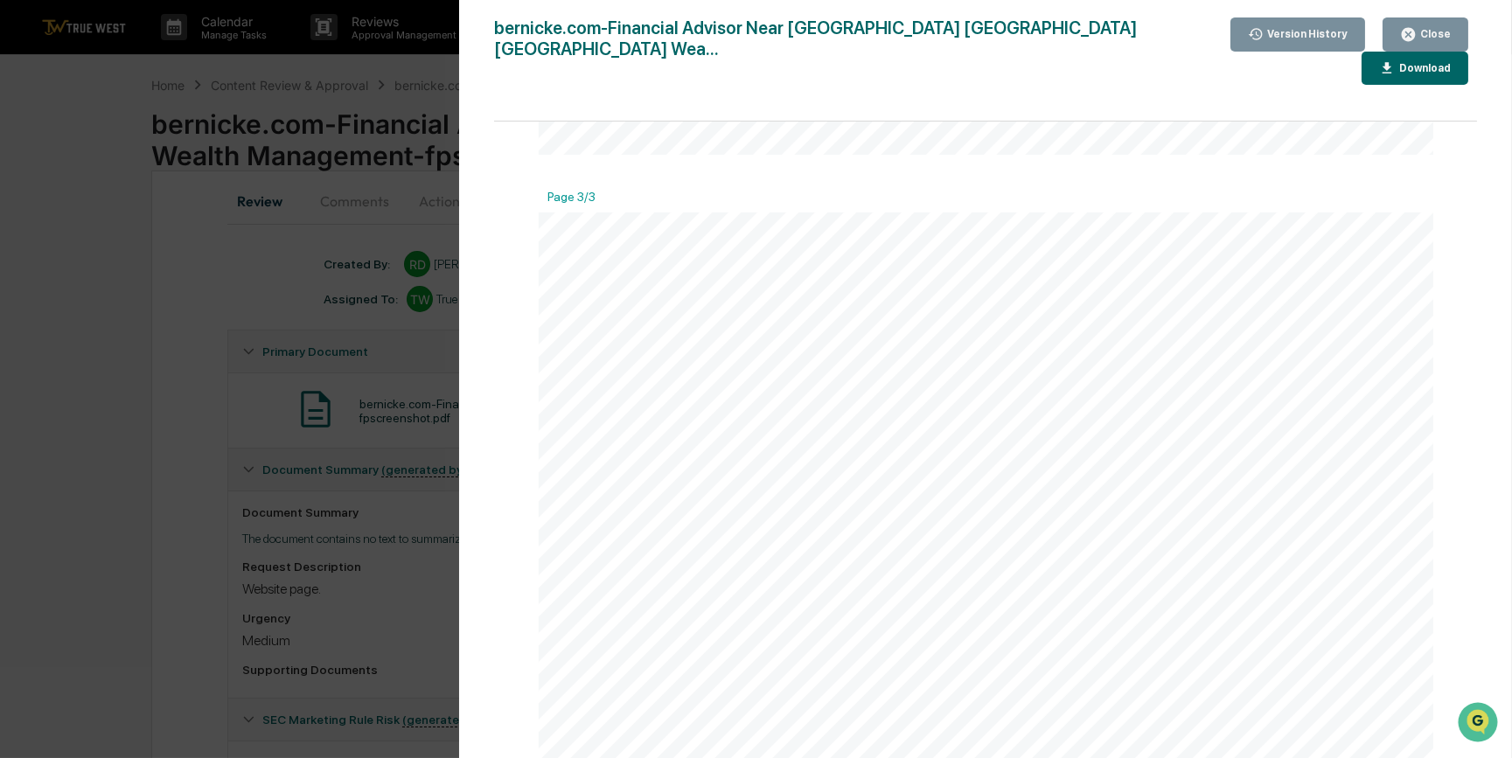
scroll to position [2384, 0]
drag, startPoint x: 221, startPoint y: 423, endPoint x: 136, endPoint y: 282, distance: 165.5
click at [220, 423] on div "Version History 09/12/2025, 08:48 PM Rece Dietrich 09/11/2025, 09:19 PM Rece Di…" at bounding box center [756, 379] width 1512 height 758
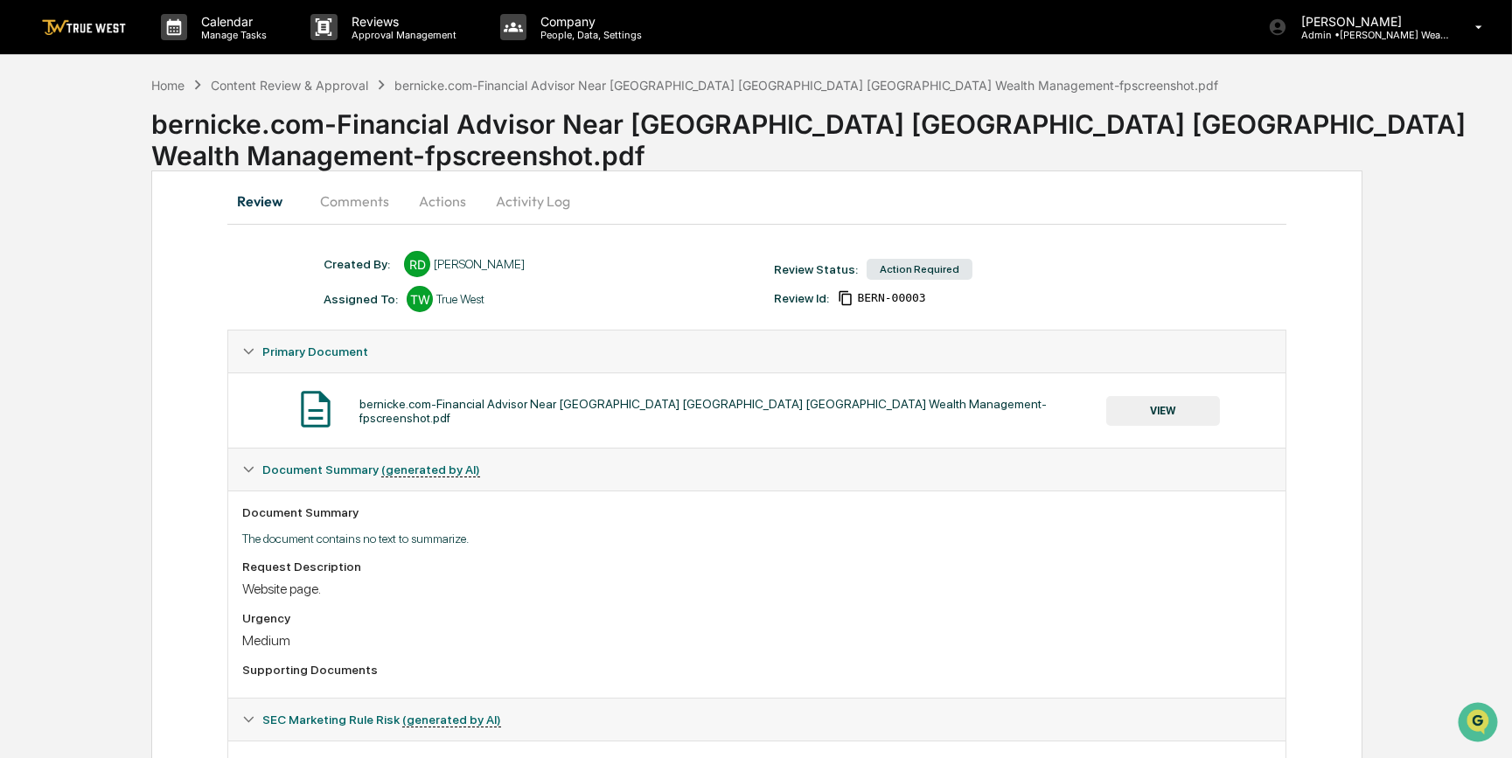
click at [134, 279] on div "Home Content Review & Approval bernicke.com-Financial Advisor Near Hudson WI Be…" at bounding box center [756, 471] width 1512 height 776
click at [446, 204] on button "Actions" at bounding box center [442, 201] width 79 height 42
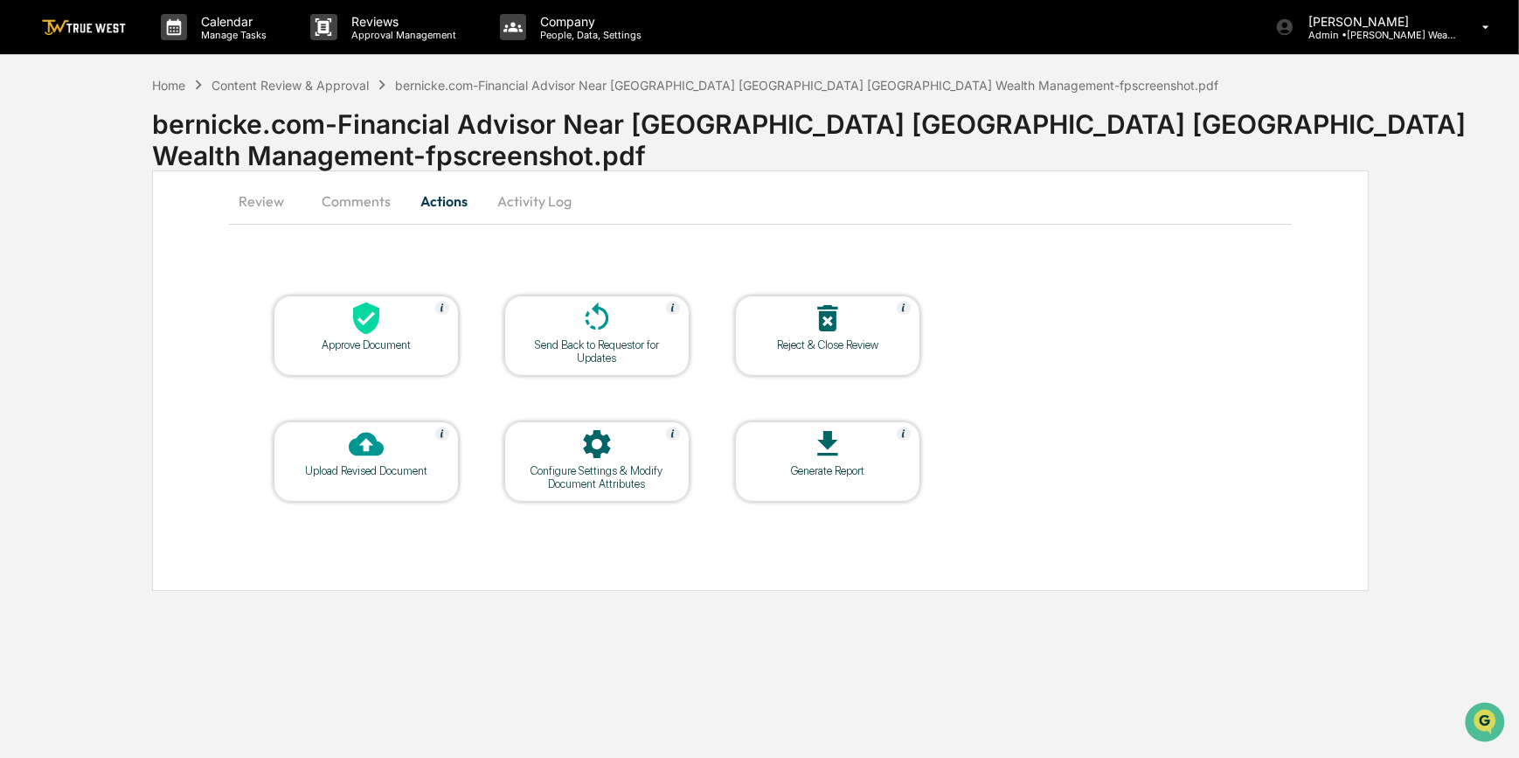
click at [365, 333] on icon at bounding box center [366, 318] width 26 height 32
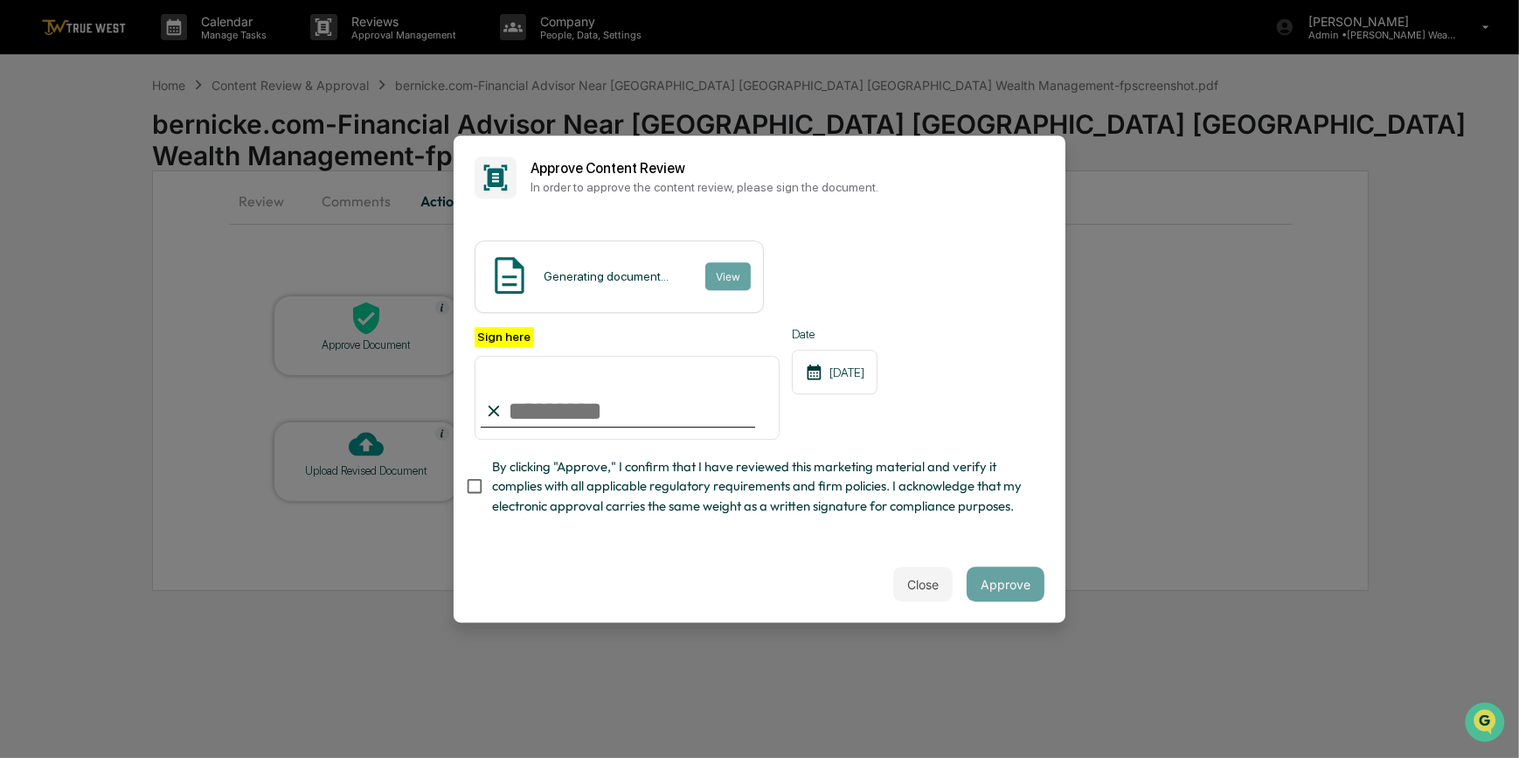
click at [527, 415] on input "Sign here" at bounding box center [627, 398] width 305 height 84
type input "*********"
click at [722, 271] on button "View" at bounding box center [727, 276] width 45 height 28
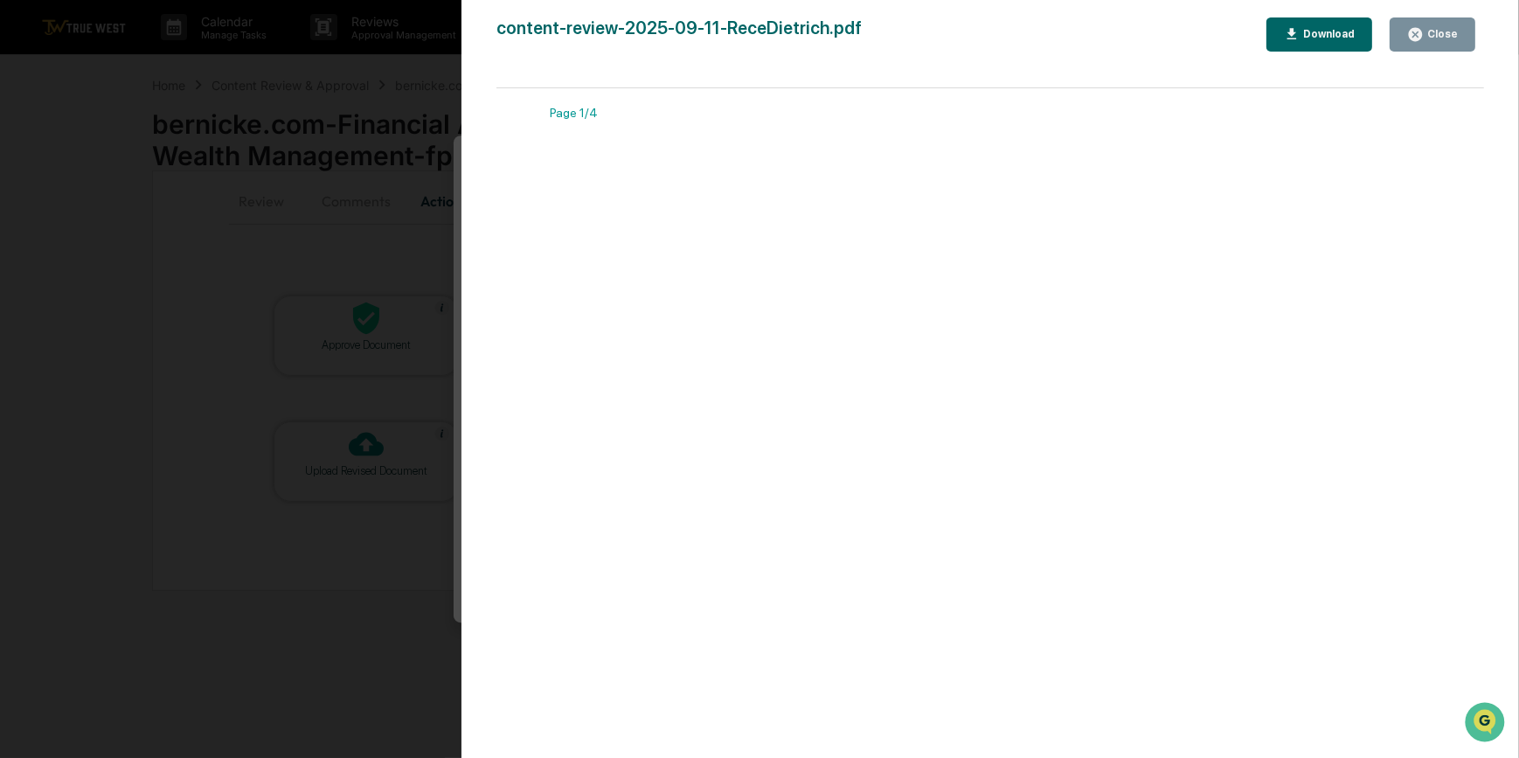
click at [375, 254] on div "Version History 09/12/2025, 09:04 PM Carliss Marshall content-review-2025-09-11…" at bounding box center [759, 379] width 1519 height 758
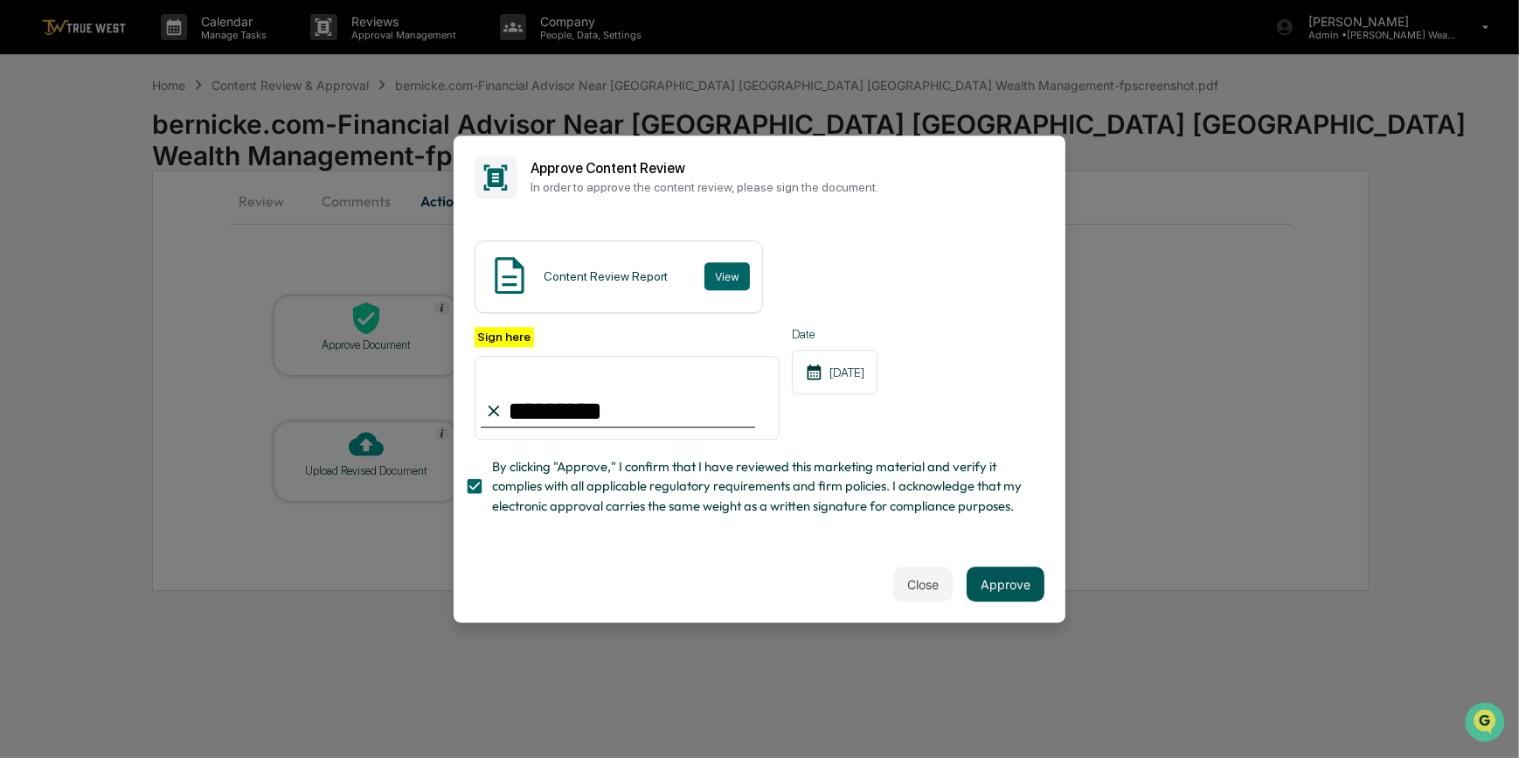
click at [1012, 583] on button "Approve" at bounding box center [1006, 584] width 78 height 35
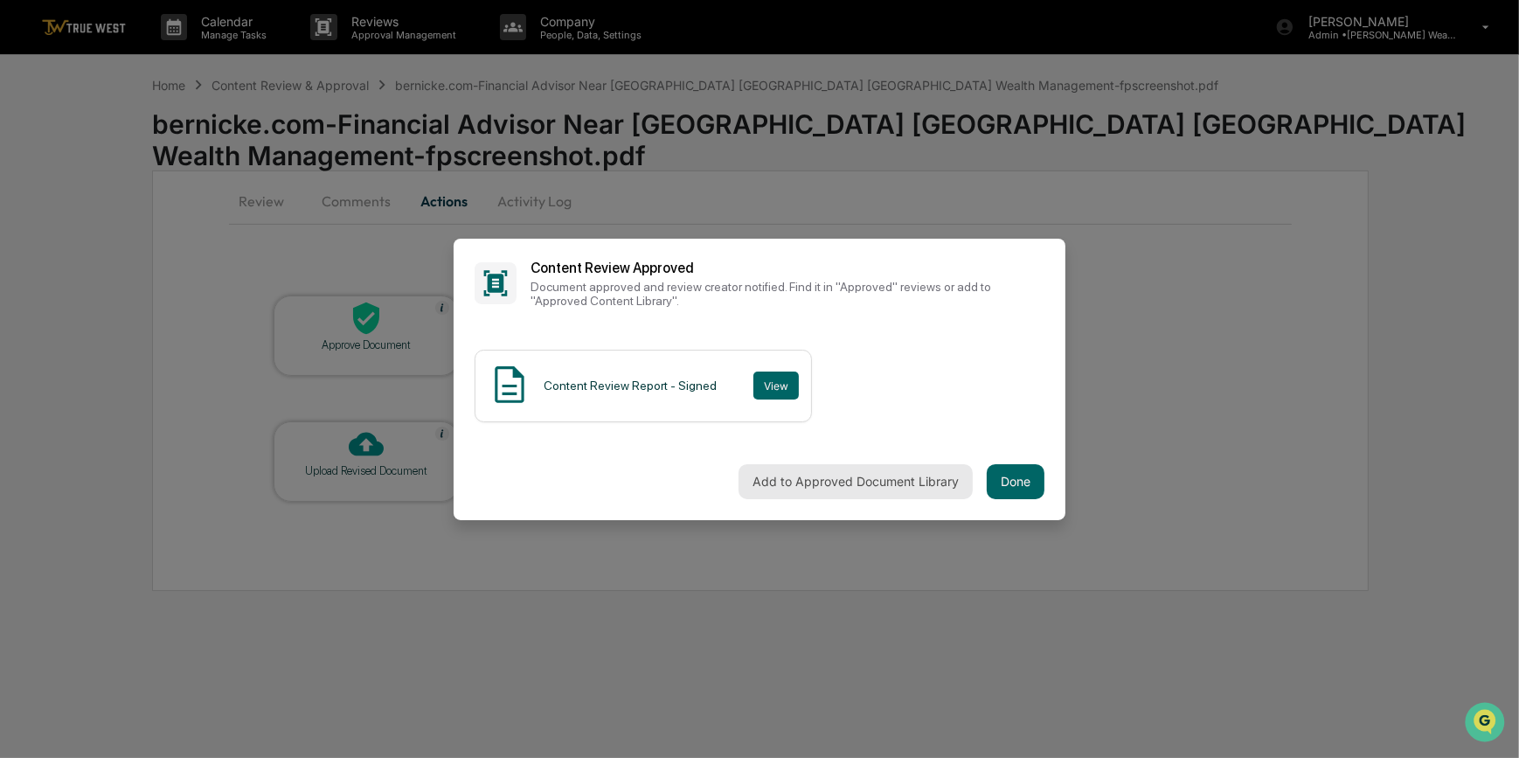
click at [831, 477] on button "Add to Approved Document Library" at bounding box center [856, 481] width 234 height 35
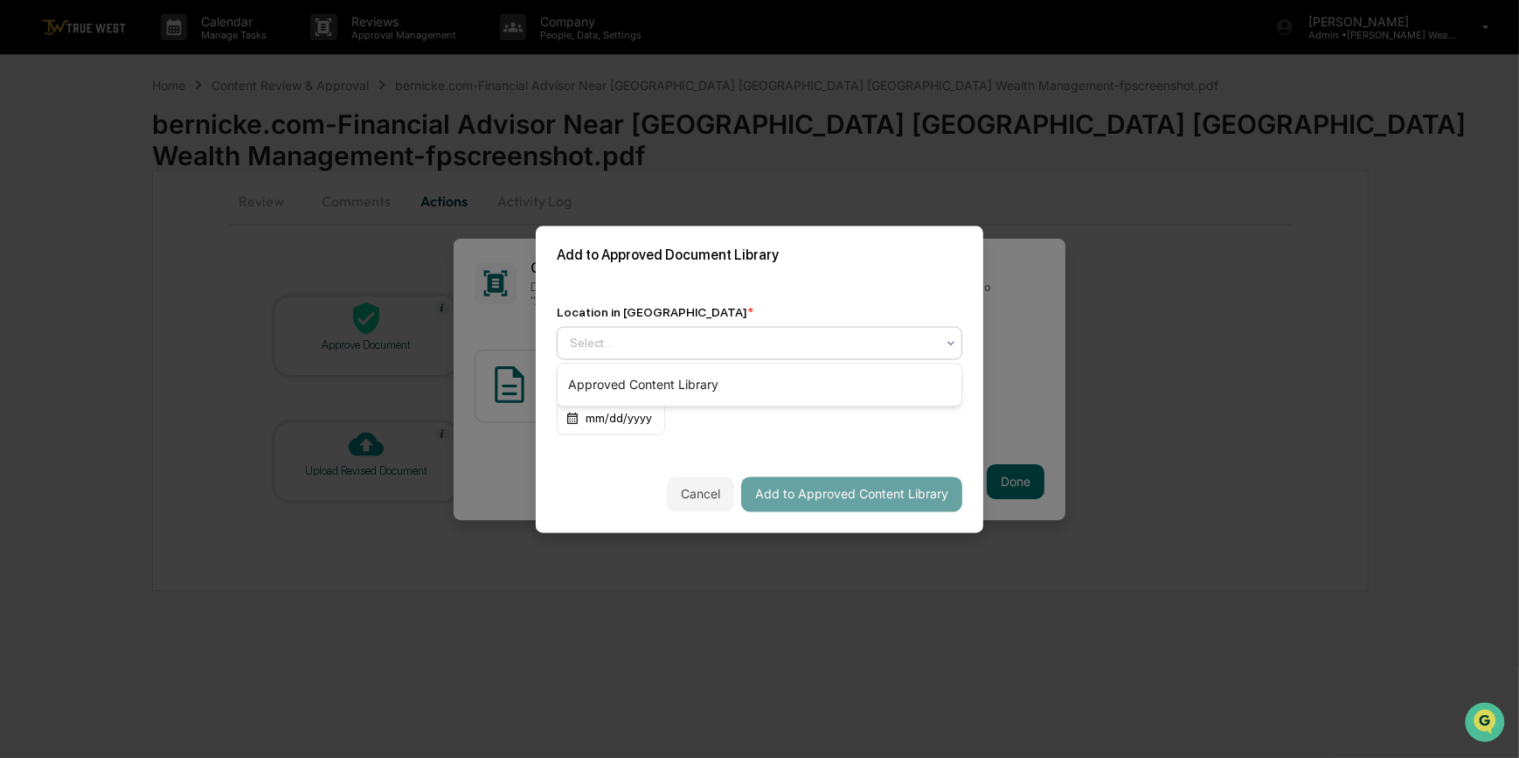
click at [645, 340] on div at bounding box center [752, 342] width 365 height 17
click at [645, 379] on div "Approved Content Library" at bounding box center [760, 384] width 404 height 35
click at [834, 511] on button "Add to Approved Content Library" at bounding box center [851, 493] width 221 height 35
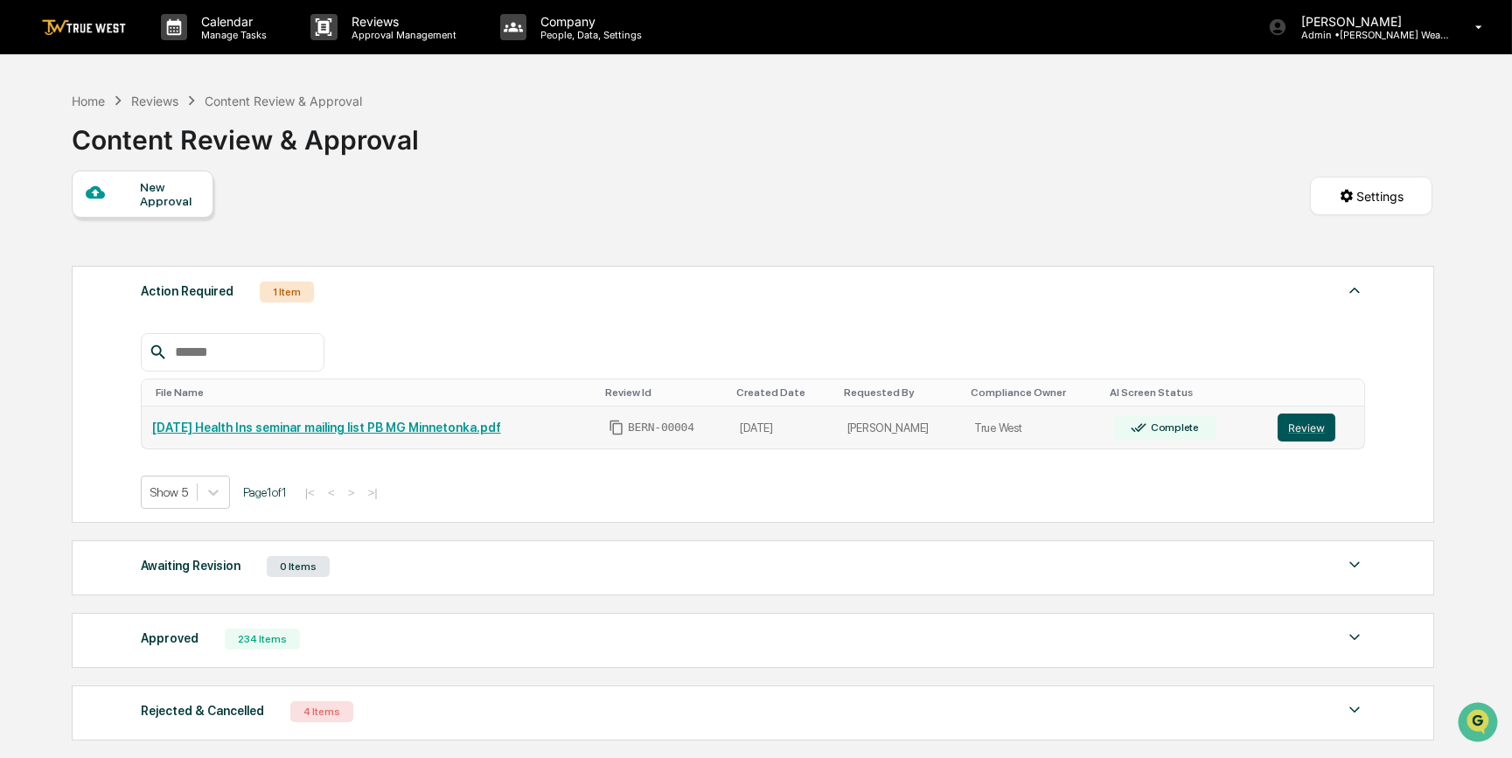
click at [1299, 428] on button "Review" at bounding box center [1306, 428] width 58 height 28
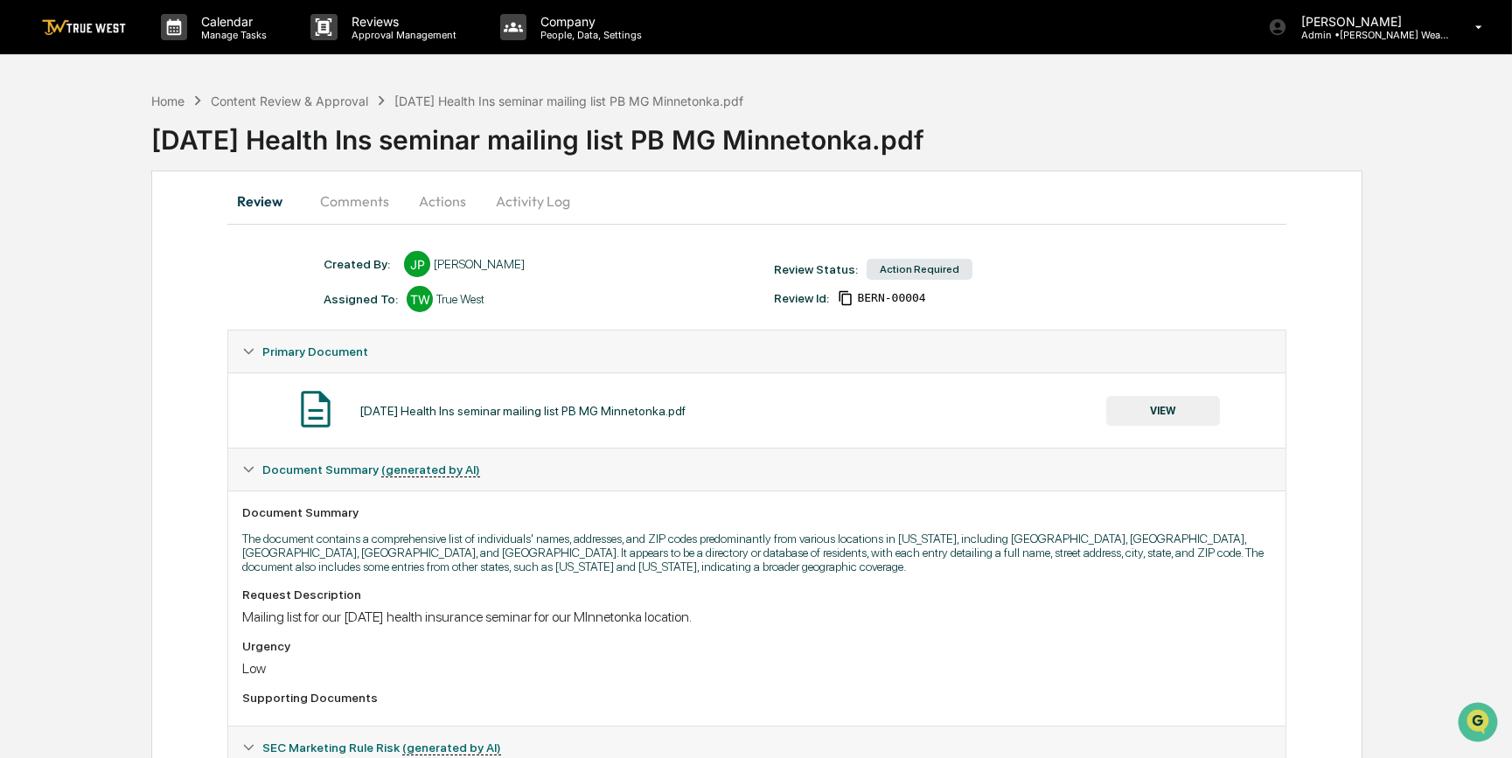
click at [1136, 410] on button "VIEW" at bounding box center [1163, 411] width 114 height 30
